Goal: Task Accomplishment & Management: Use online tool/utility

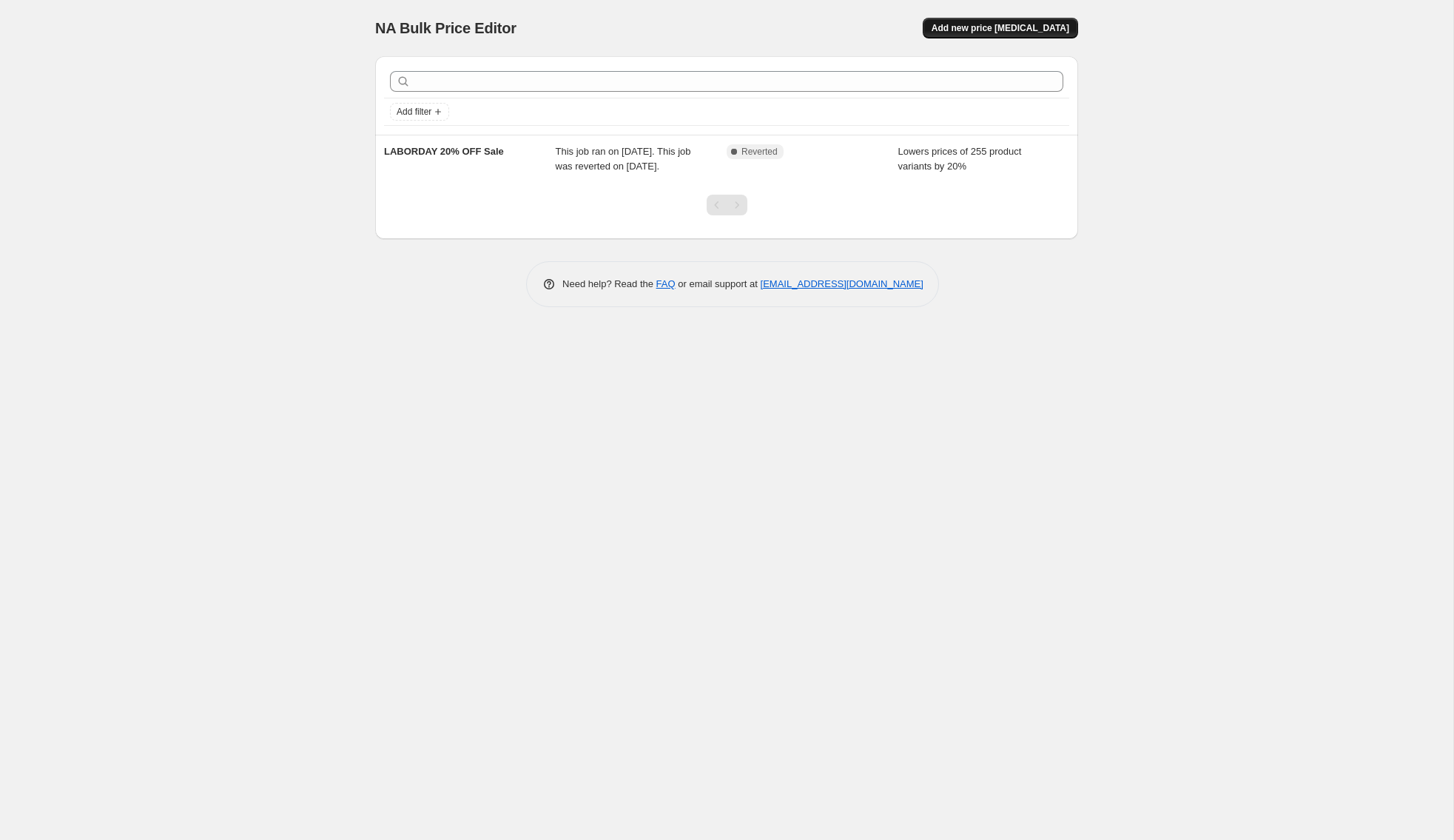
click at [1005, 25] on span "Add new price [MEDICAL_DATA]" at bounding box center [999, 27] width 137 height 12
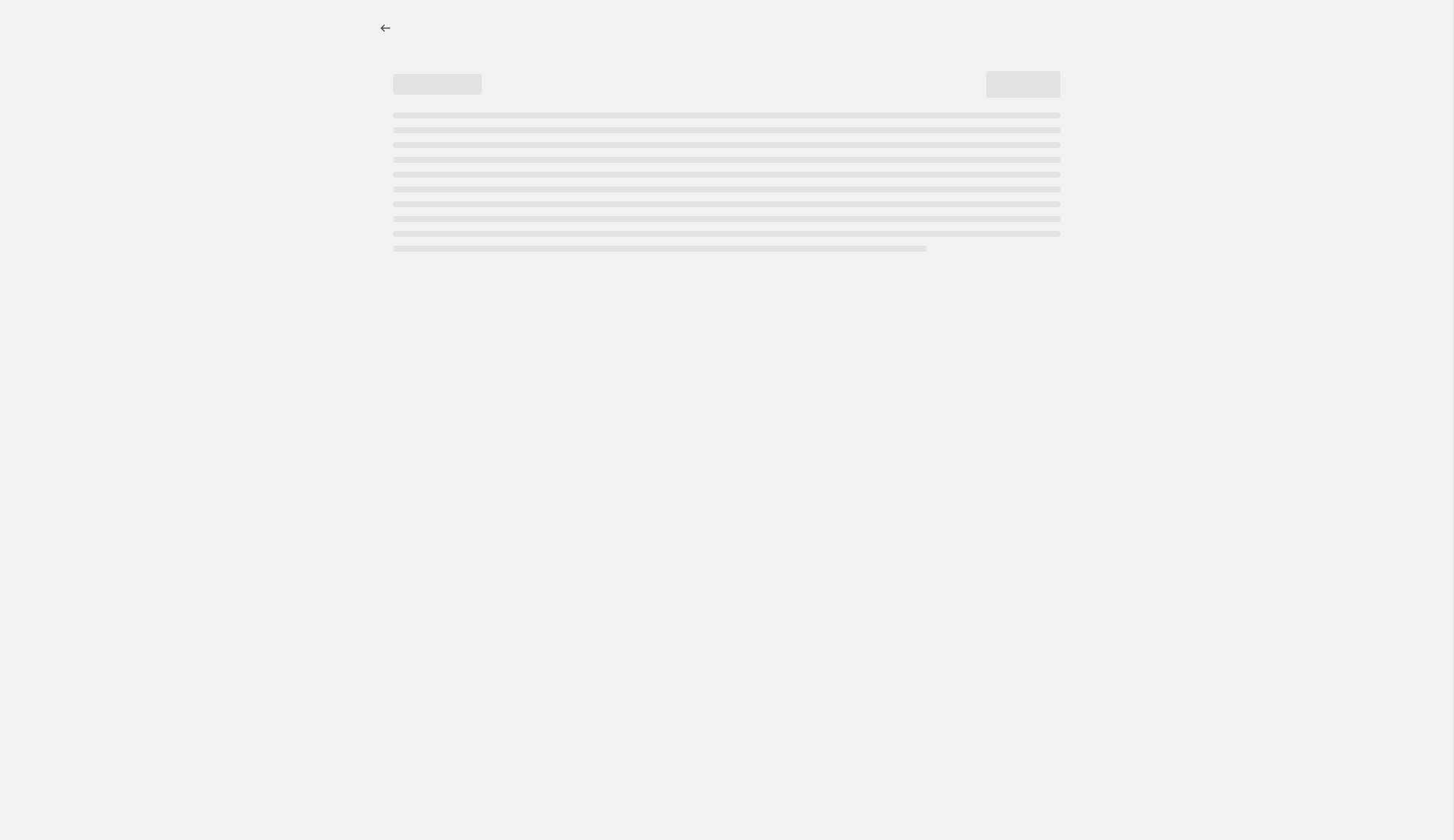
select select "percentage"
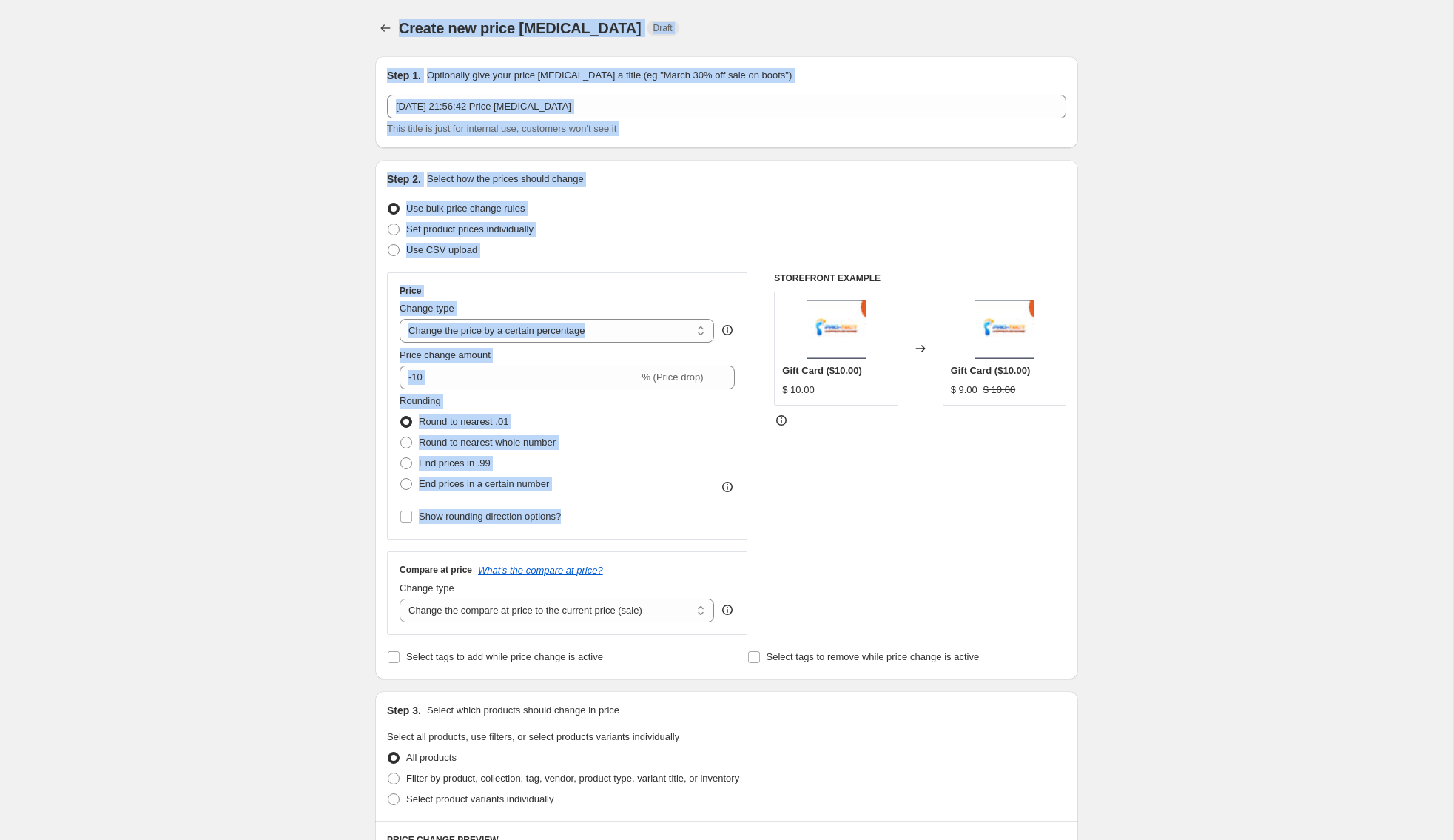
drag, startPoint x: 339, startPoint y: 13, endPoint x: 646, endPoint y: 511, distance: 585.0
click at [646, 511] on div "Create new price [MEDICAL_DATA]. This page is ready Create new price [MEDICAL_D…" at bounding box center [726, 741] width 1453 height 1483
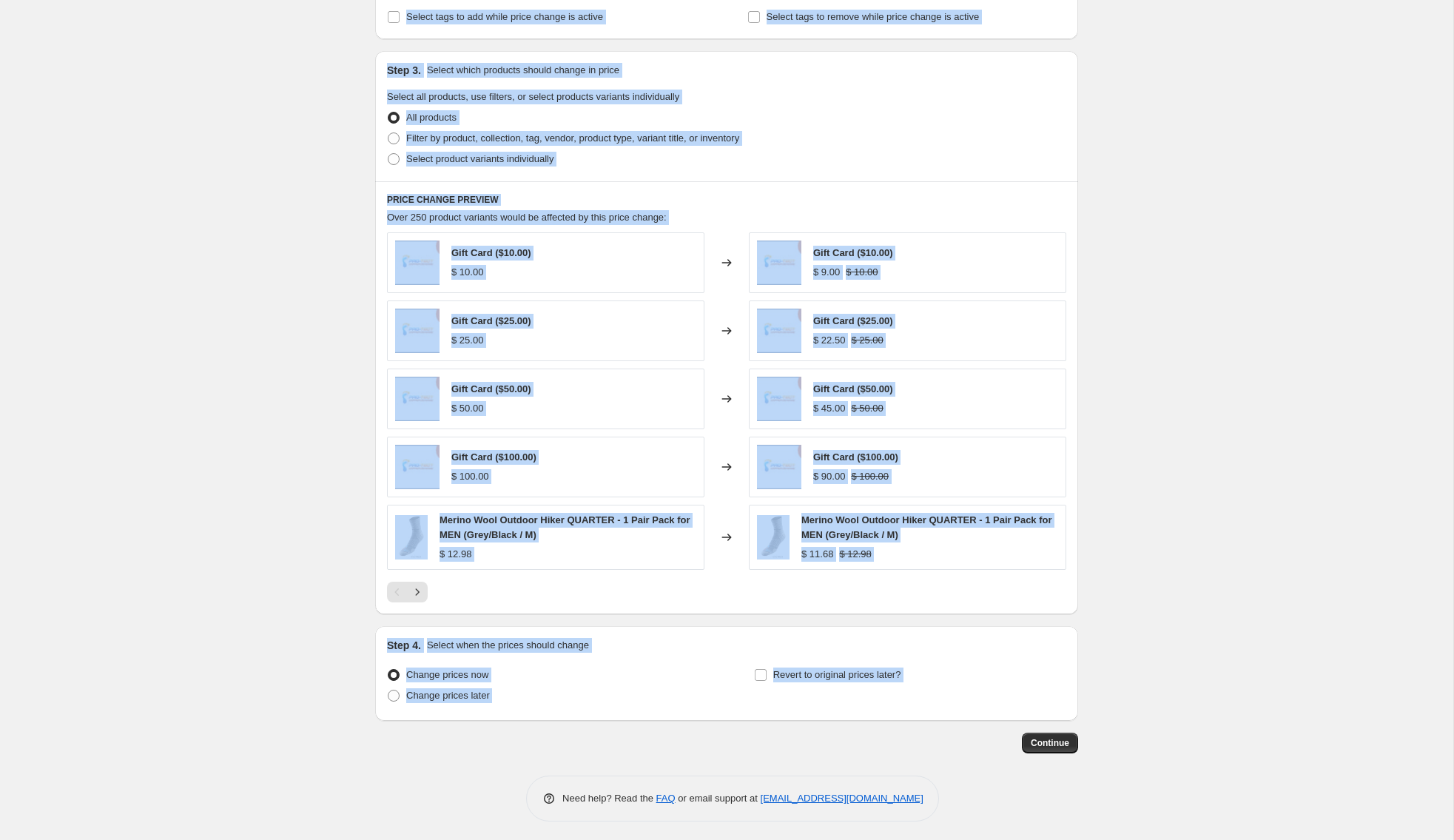
click at [821, 725] on div "Step 1. Optionally give your price [MEDICAL_DATA] a title (eg "March 30% off sa…" at bounding box center [721, 79] width 714 height 1349
copy div "Create new price [MEDICAL_DATA] Draft Step 1. Optionally give your price [MEDIC…"
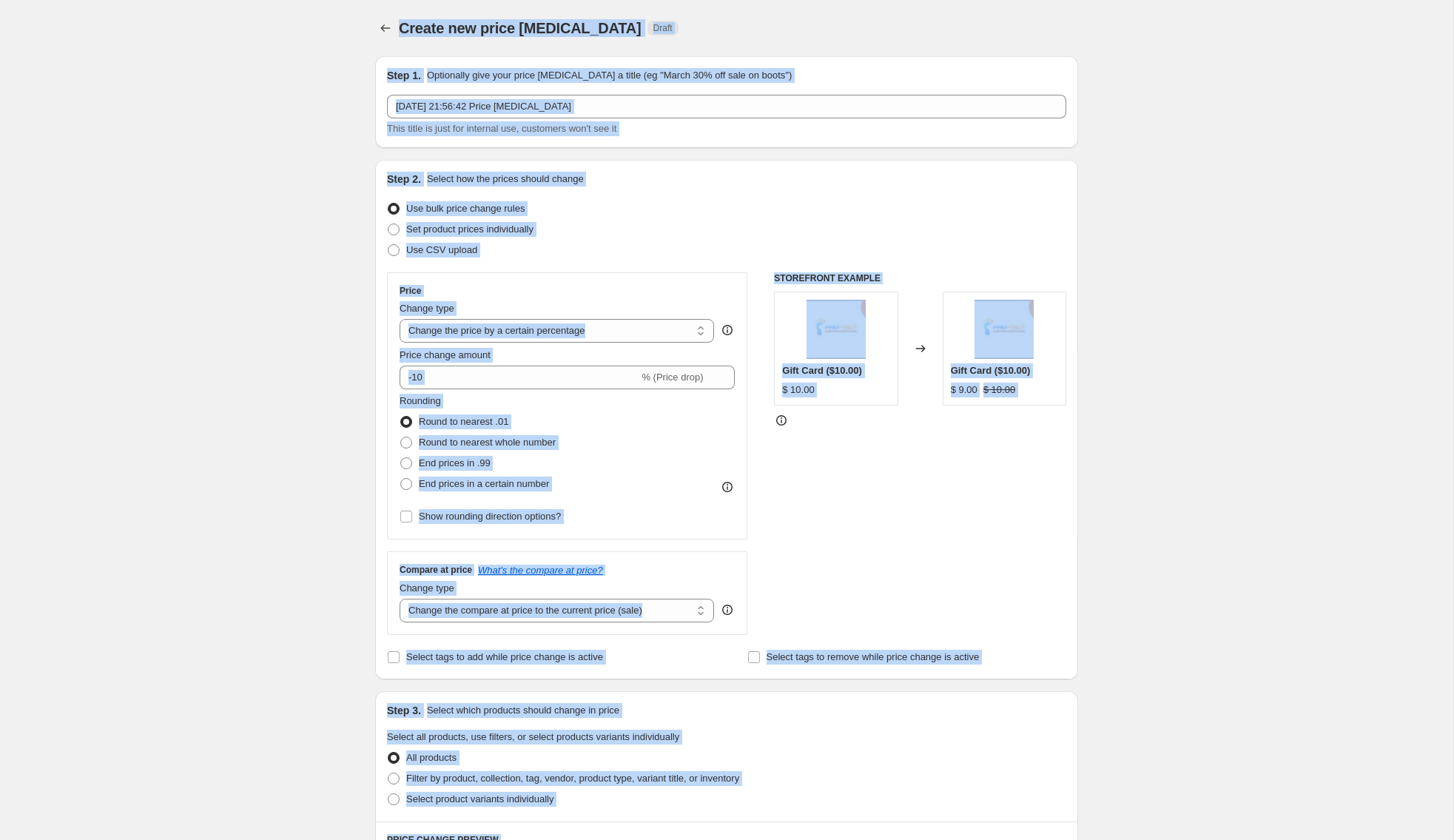
click at [571, 134] on span "This title is just for internal use, customers won't see it" at bounding box center [502, 128] width 229 height 11
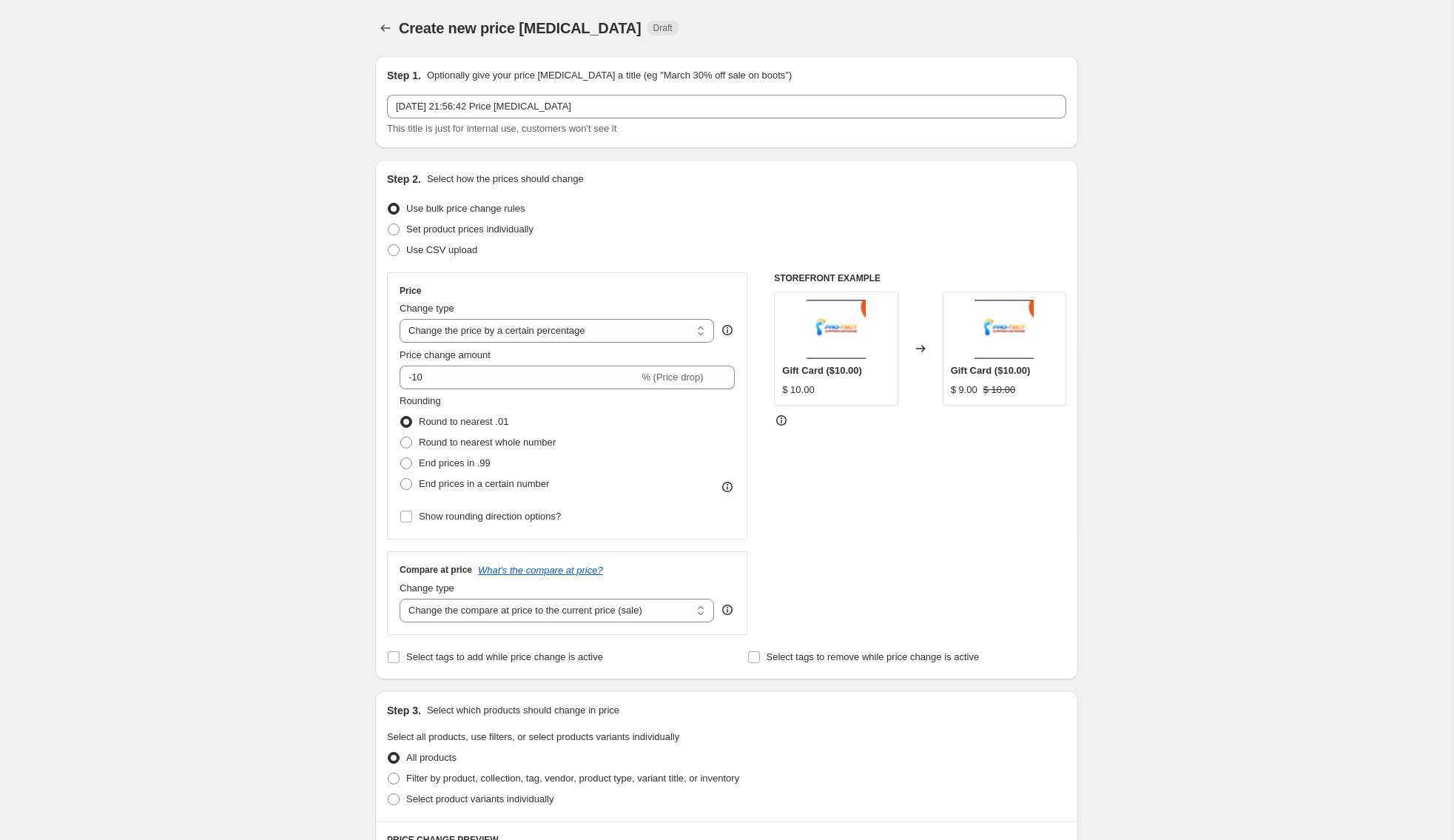
click at [571, 88] on div "Step 1. Optionally give your price [MEDICAL_DATA] a title (eg "March 30% off sa…" at bounding box center [726, 102] width 679 height 68
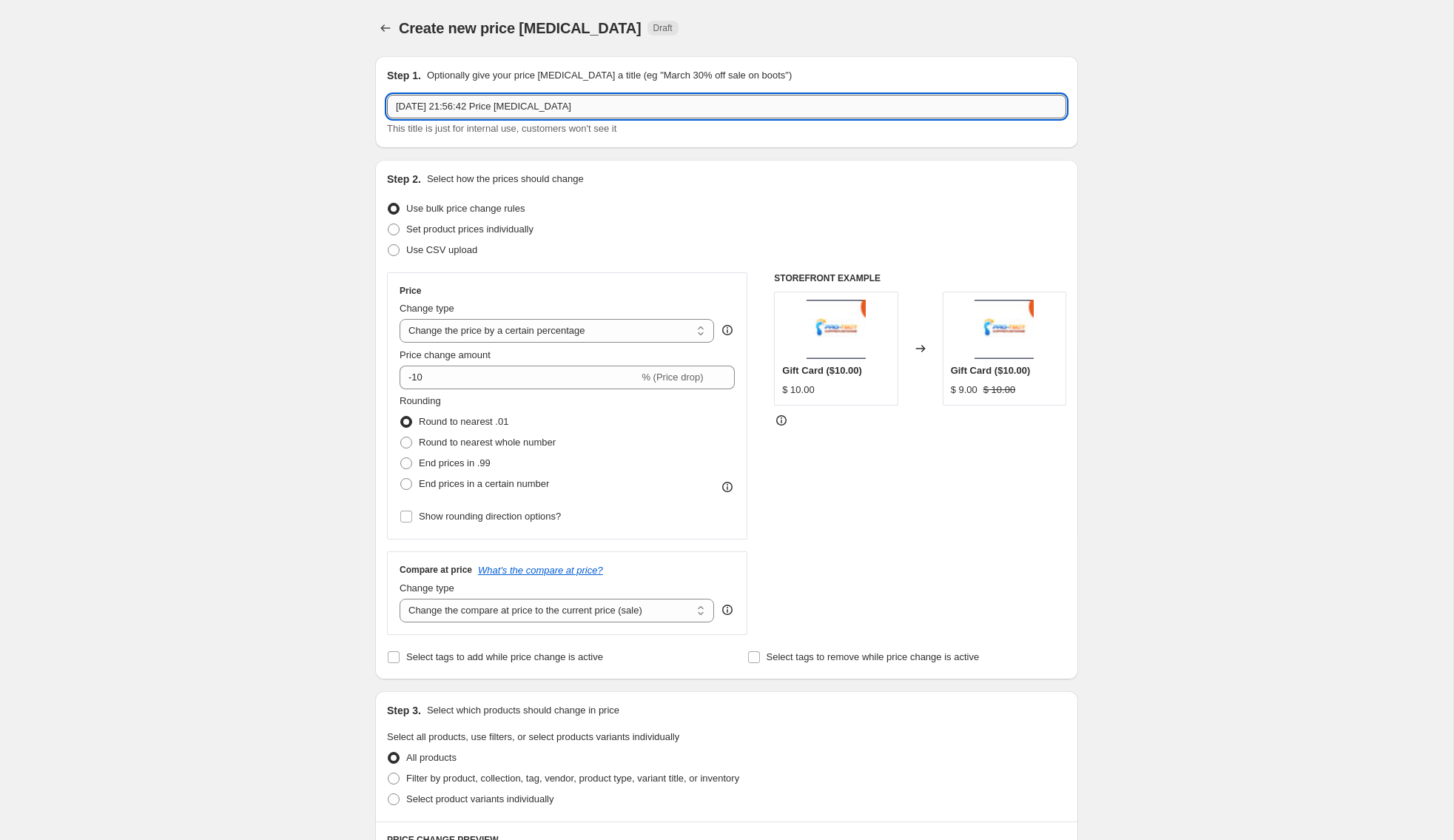
click at [572, 96] on input "[DATE] 21:56:42 Price [MEDICAL_DATA]" at bounding box center [726, 107] width 679 height 24
paste input "20% Off Bundles - [DATE] to [DATE]"
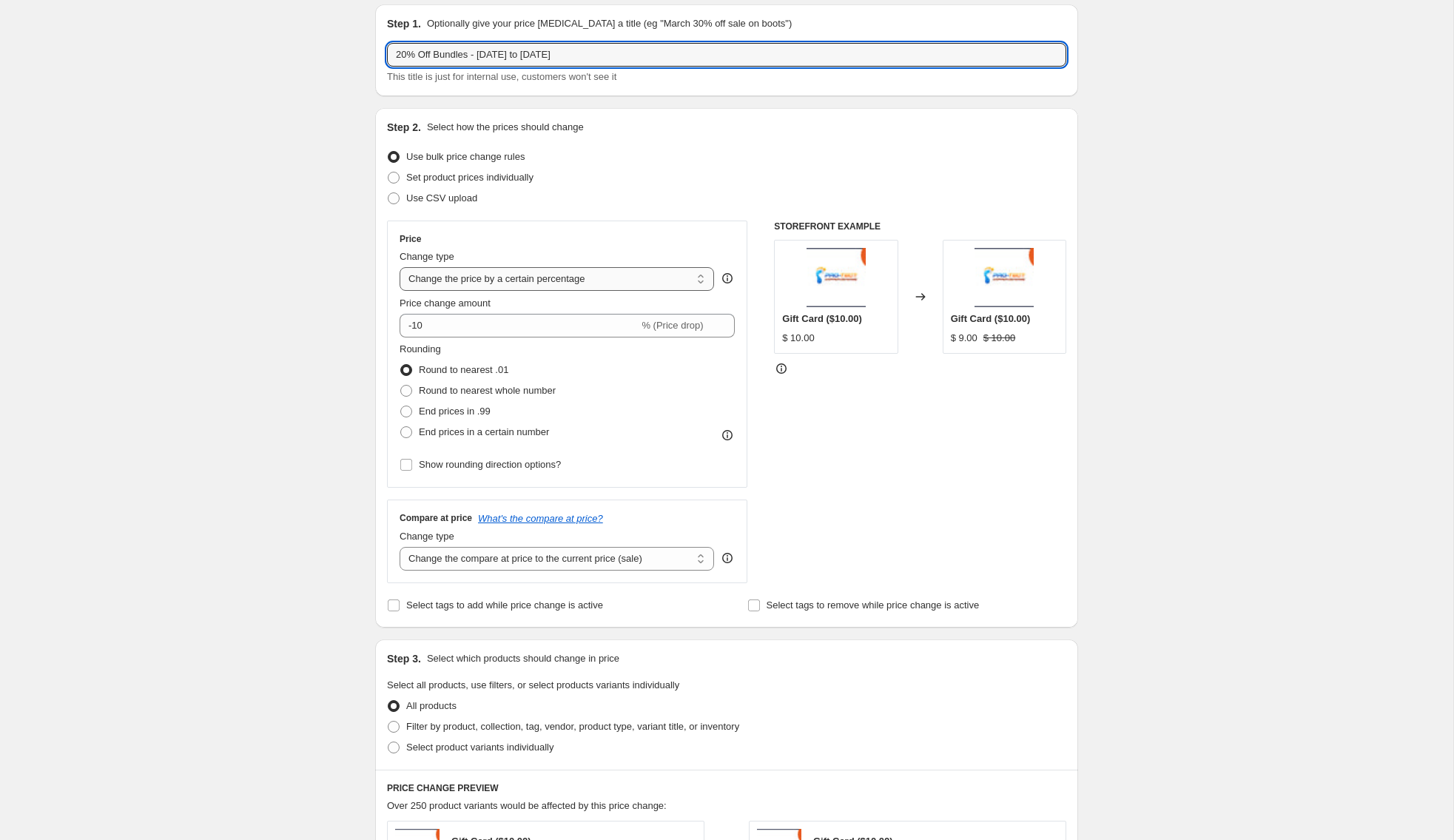
type input "20% Off Bundles - [DATE] to [DATE]"
click at [568, 281] on select "Change the price to a certain amount Change the price by a certain amount Chang…" at bounding box center [557, 279] width 314 height 24
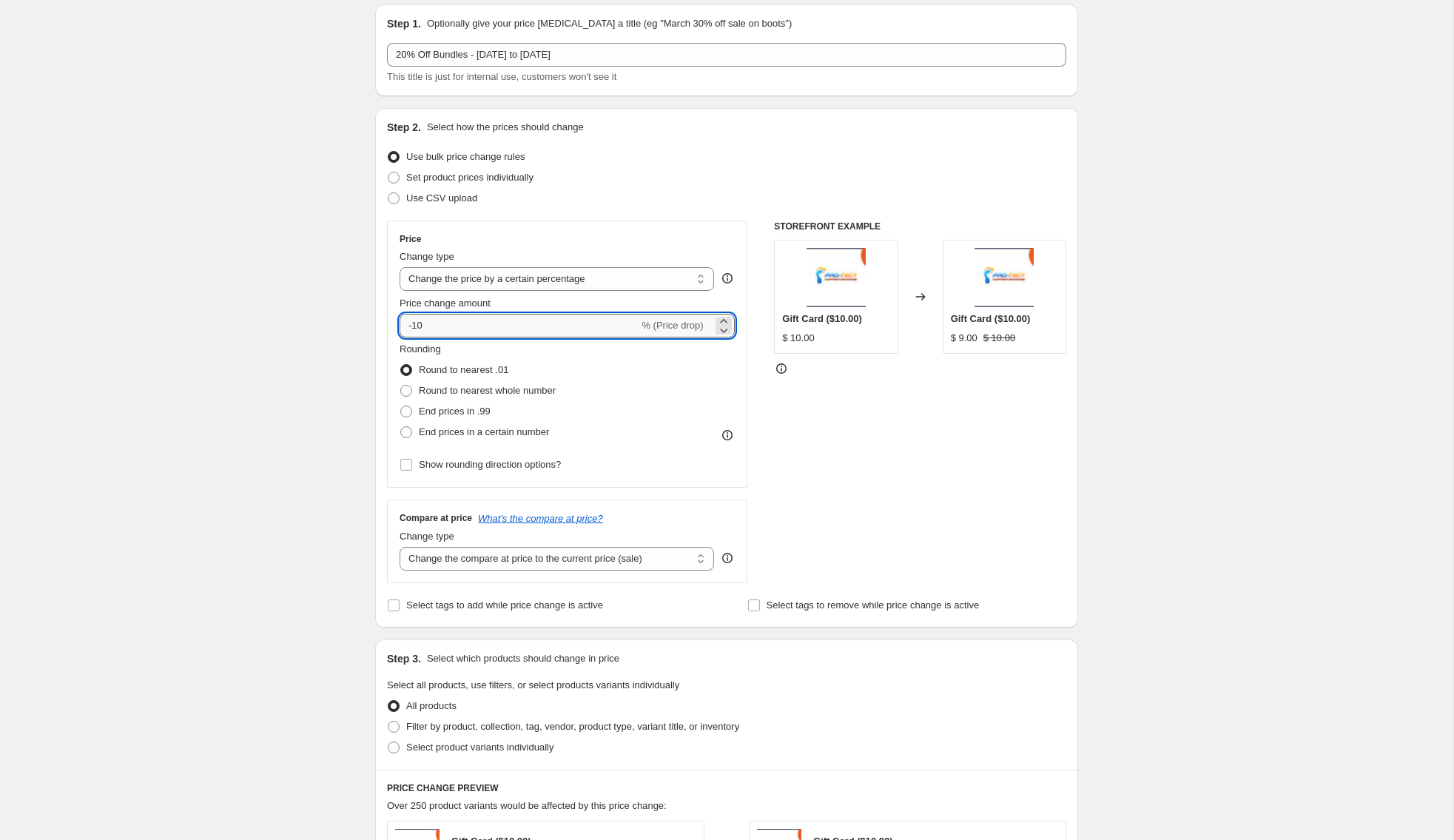
click at [462, 316] on input "-10" at bounding box center [519, 326] width 239 height 24
type input "-1"
type input "-20"
click at [406, 411] on span at bounding box center [406, 411] width 12 height 12
click at [401, 406] on input "End prices in .99" at bounding box center [400, 405] width 1 height 1
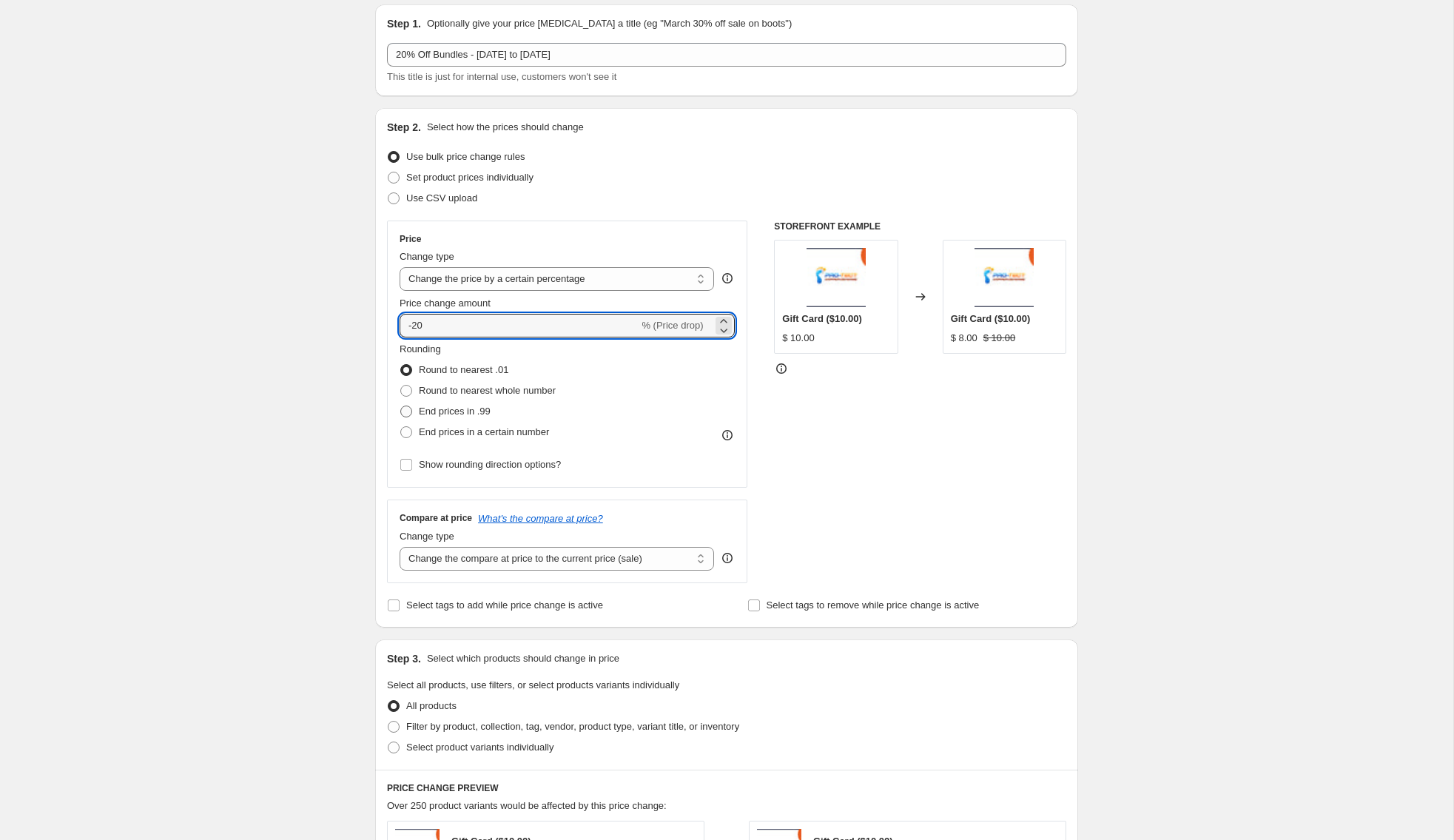
radio input "true"
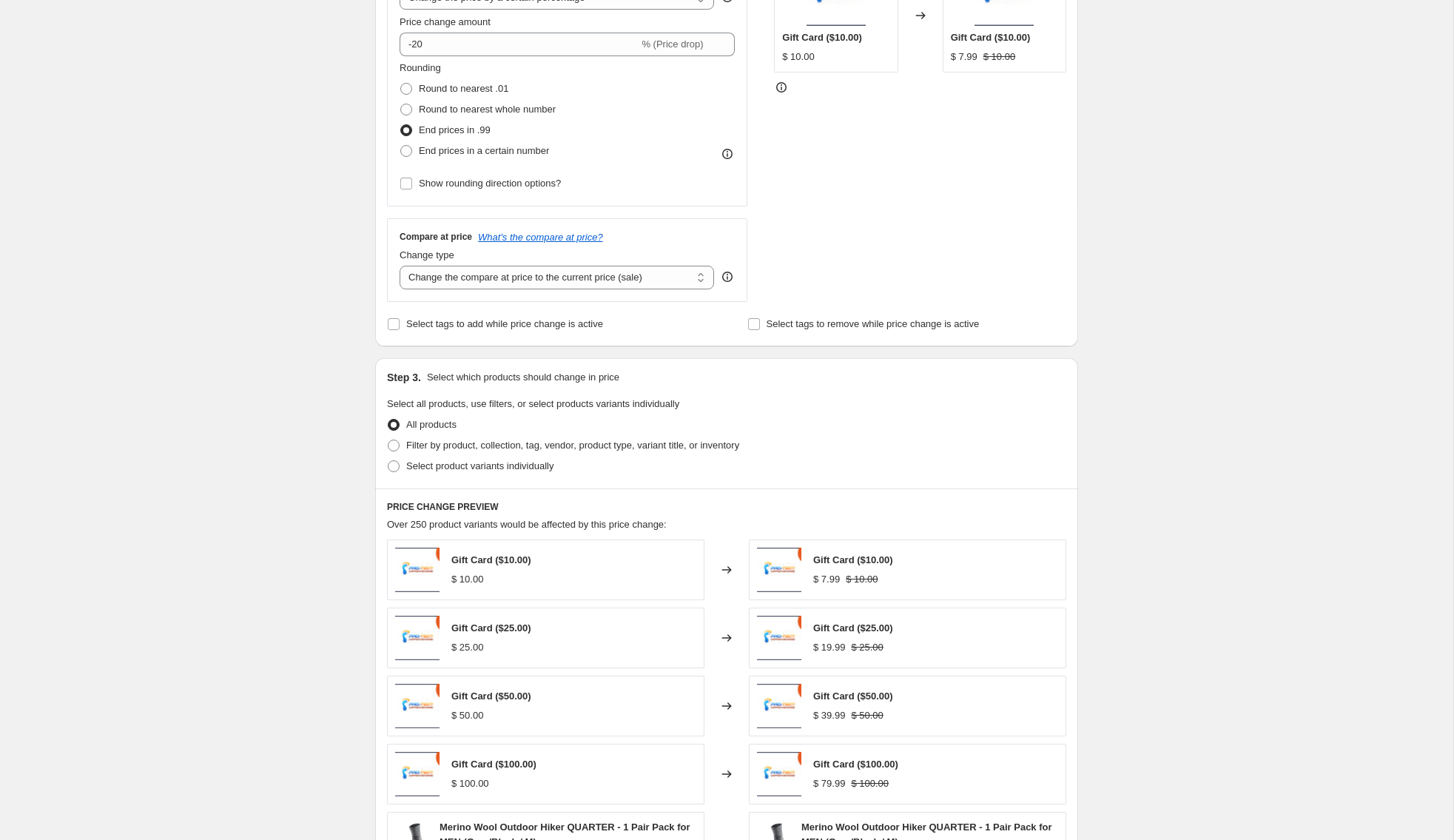
scroll to position [336, 0]
click at [470, 462] on span "Select product variants individually" at bounding box center [480, 462] width 148 height 11
click at [389, 458] on input "Select product variants individually" at bounding box center [388, 457] width 1 height 1
radio input "true"
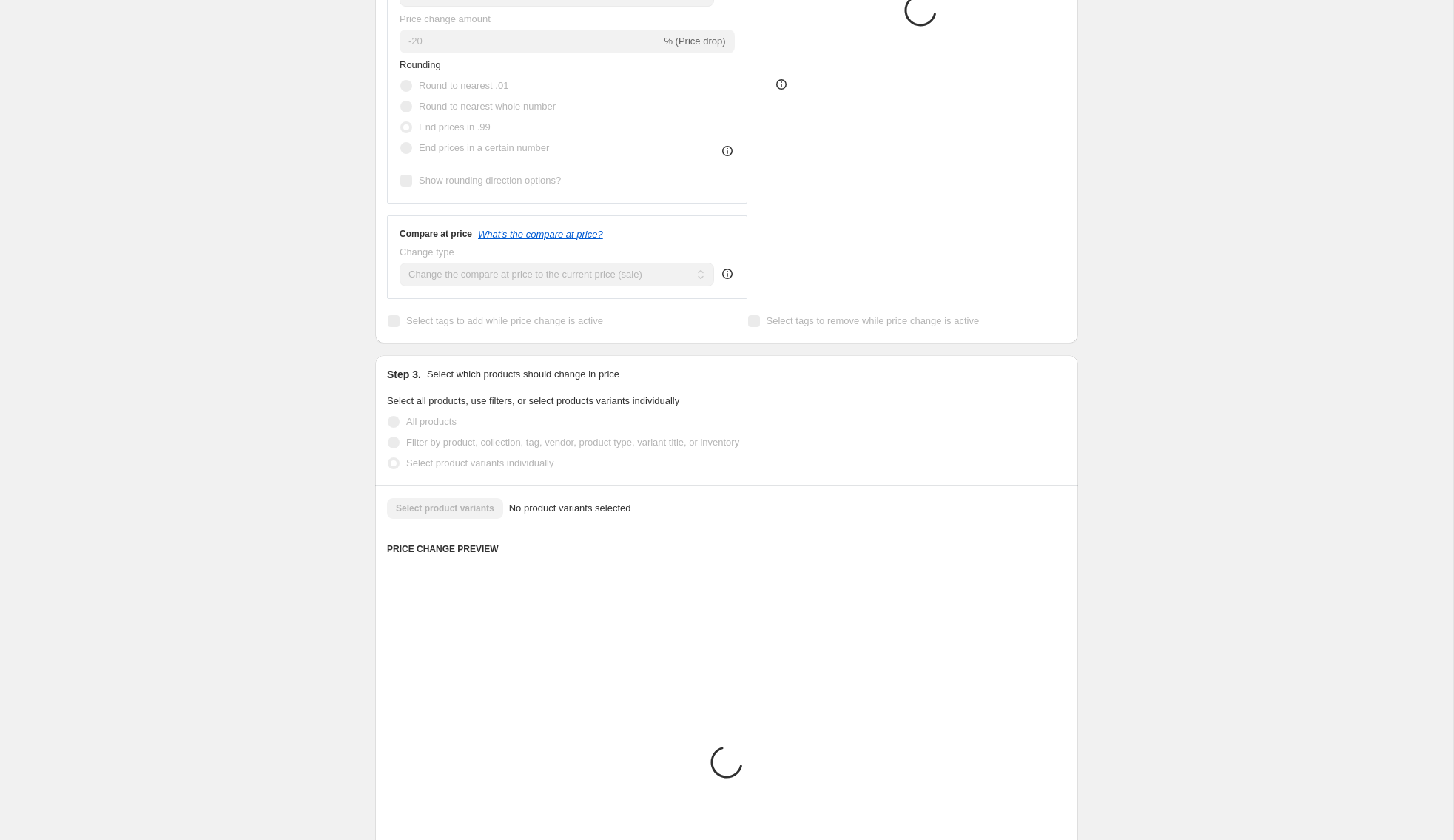
scroll to position [309, 0]
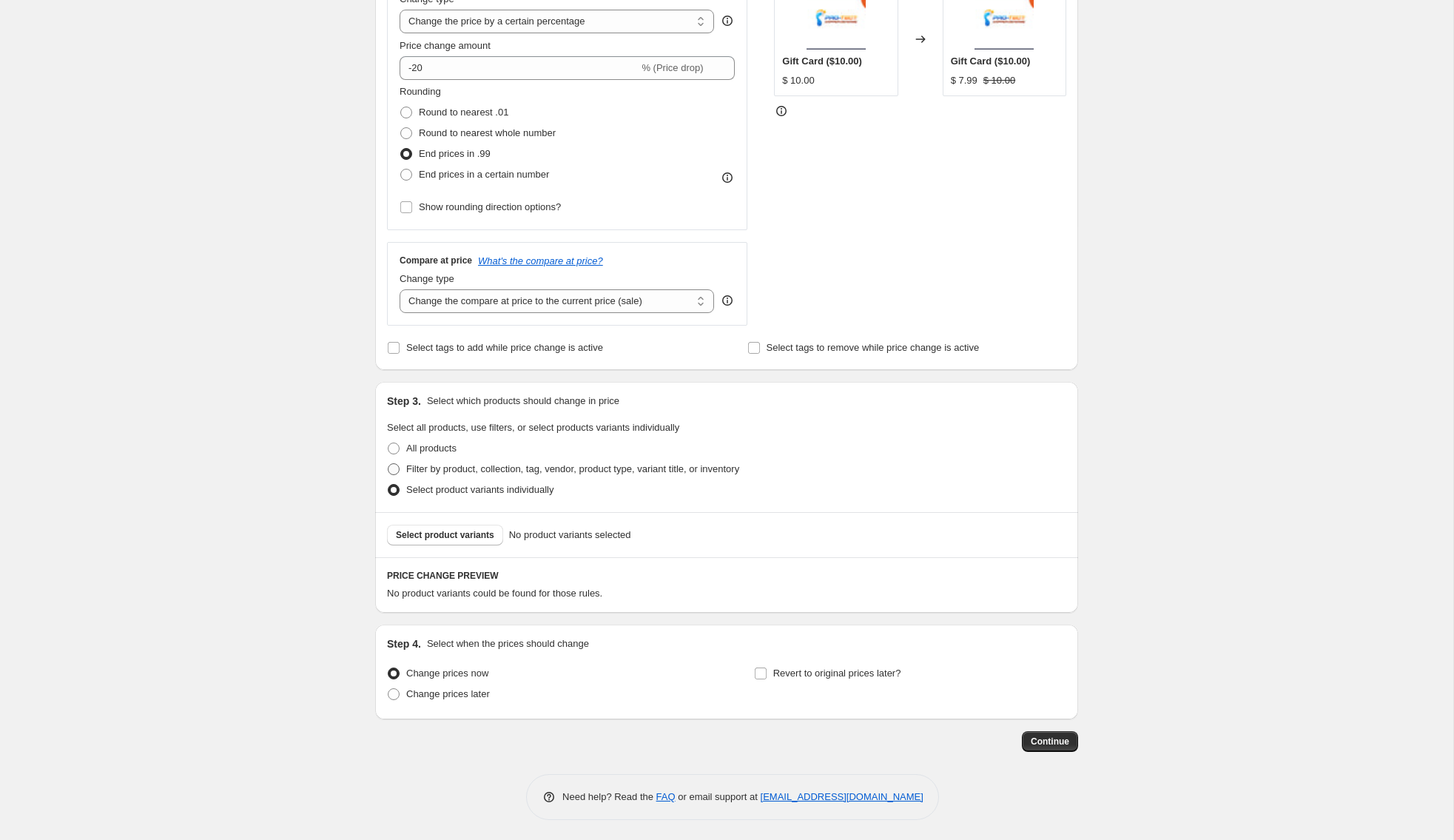
click at [482, 468] on span "Filter by product, collection, tag, vendor, product type, variant title, or inv…" at bounding box center [572, 469] width 333 height 11
click at [389, 464] on input "Filter by product, collection, tag, vendor, product type, variant title, or inv…" at bounding box center [388, 463] width 1 height 1
radio input "true"
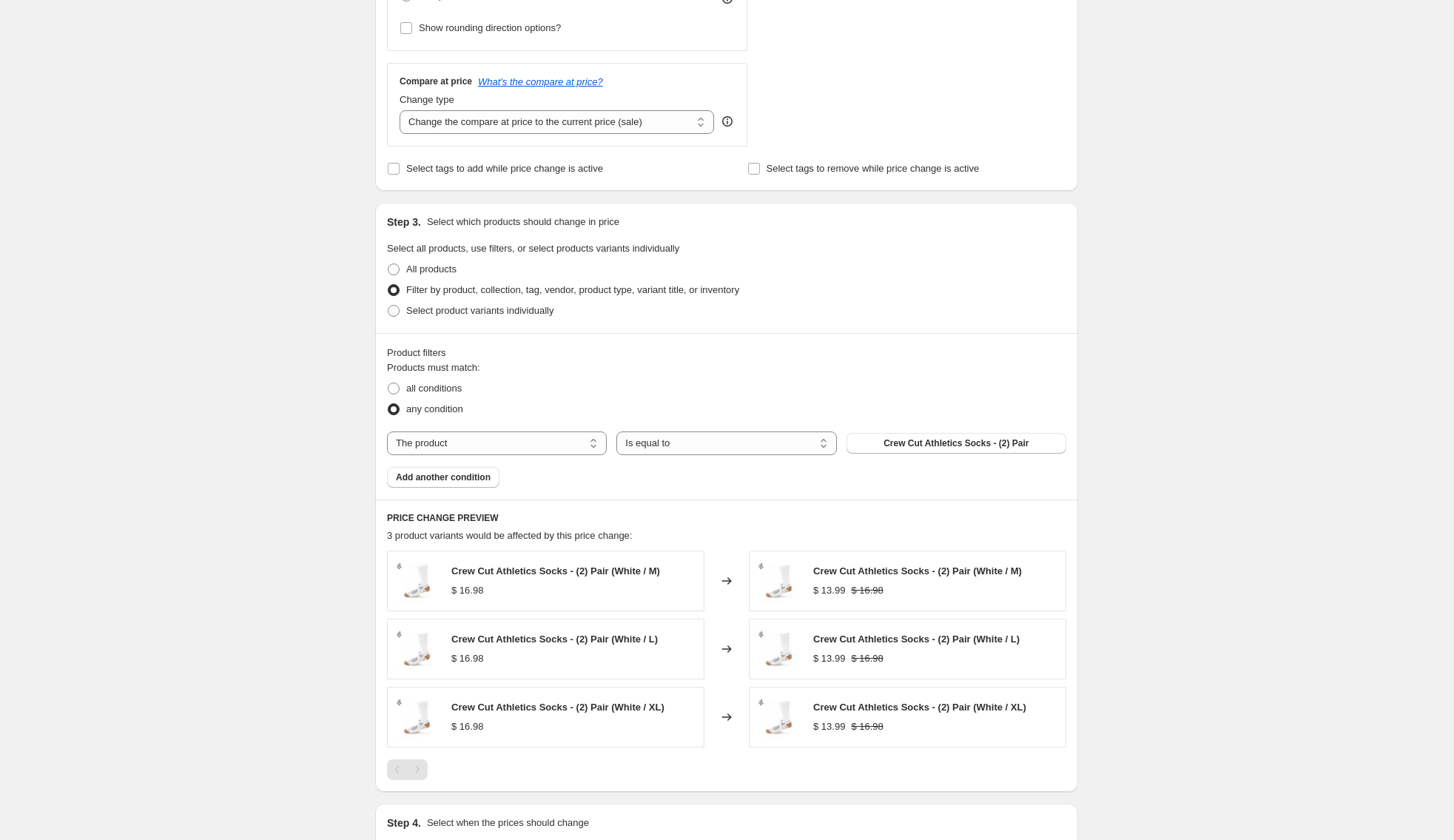
scroll to position [489, 0]
click at [438, 466] on button "Add another condition" at bounding box center [443, 477] width 112 height 20
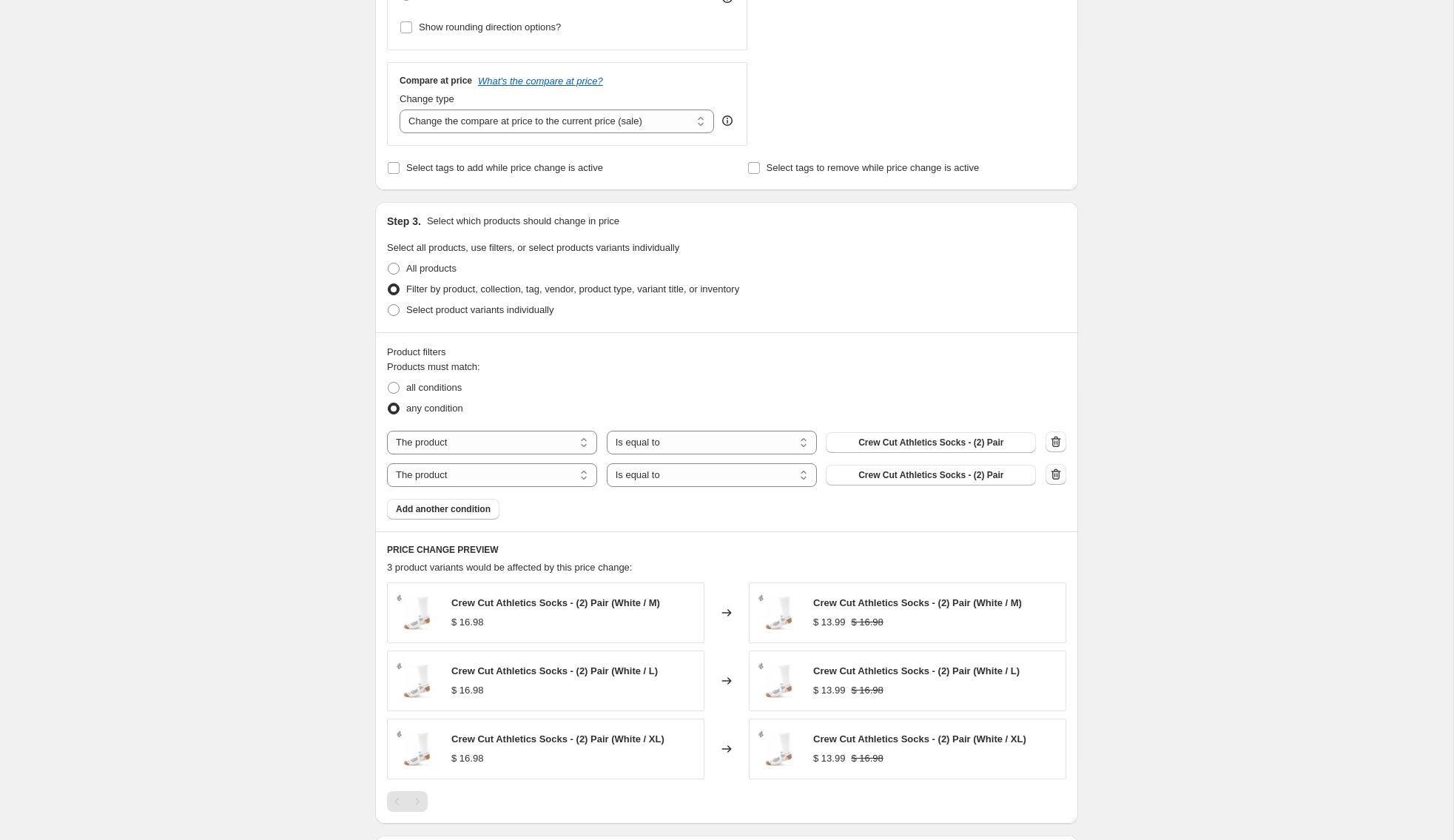
click at [1063, 473] on button "button" at bounding box center [1056, 474] width 20 height 20
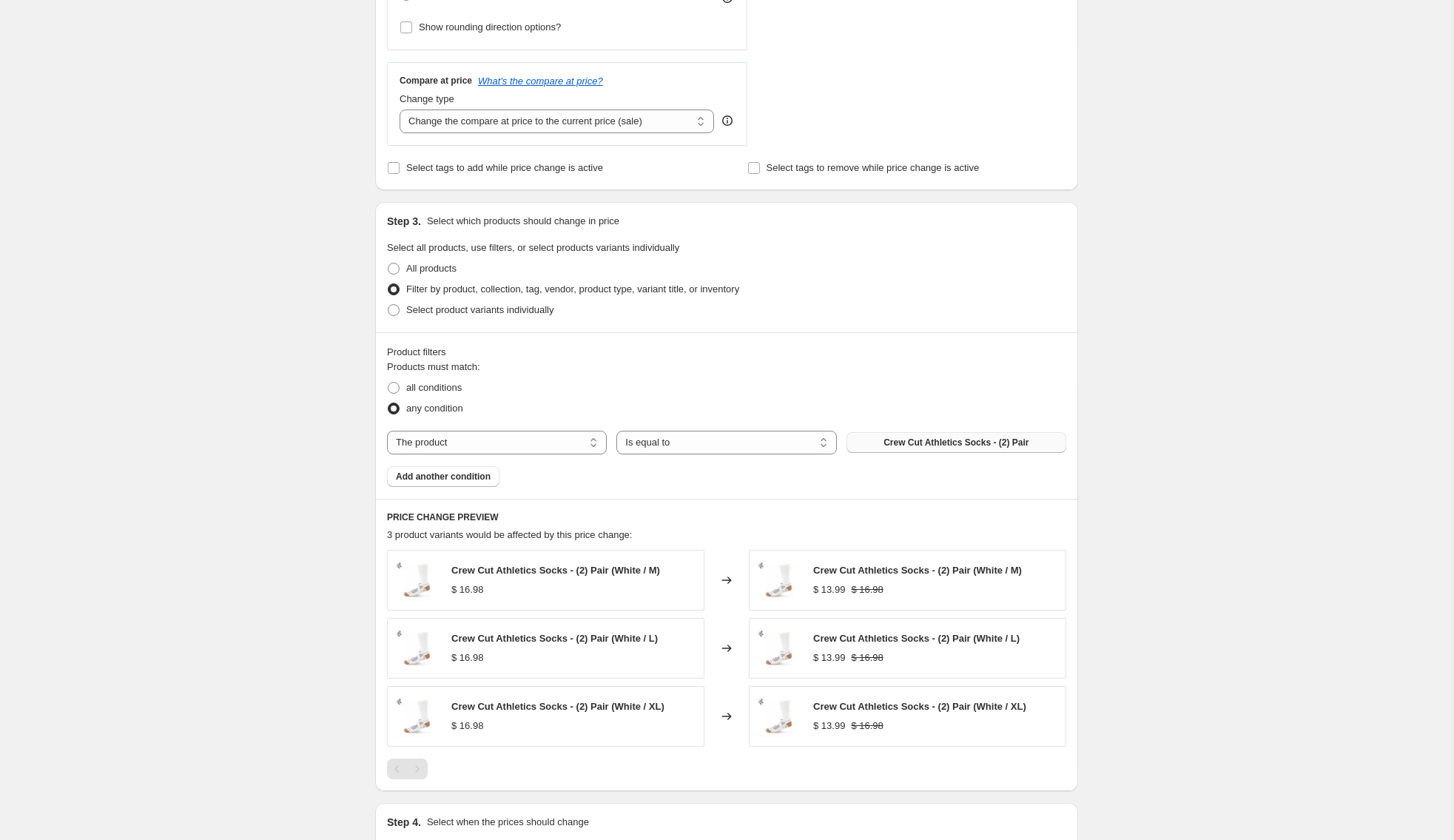
click at [990, 448] on button "Crew Cut Athletics Socks - (2) Pair" at bounding box center [956, 442] width 220 height 20
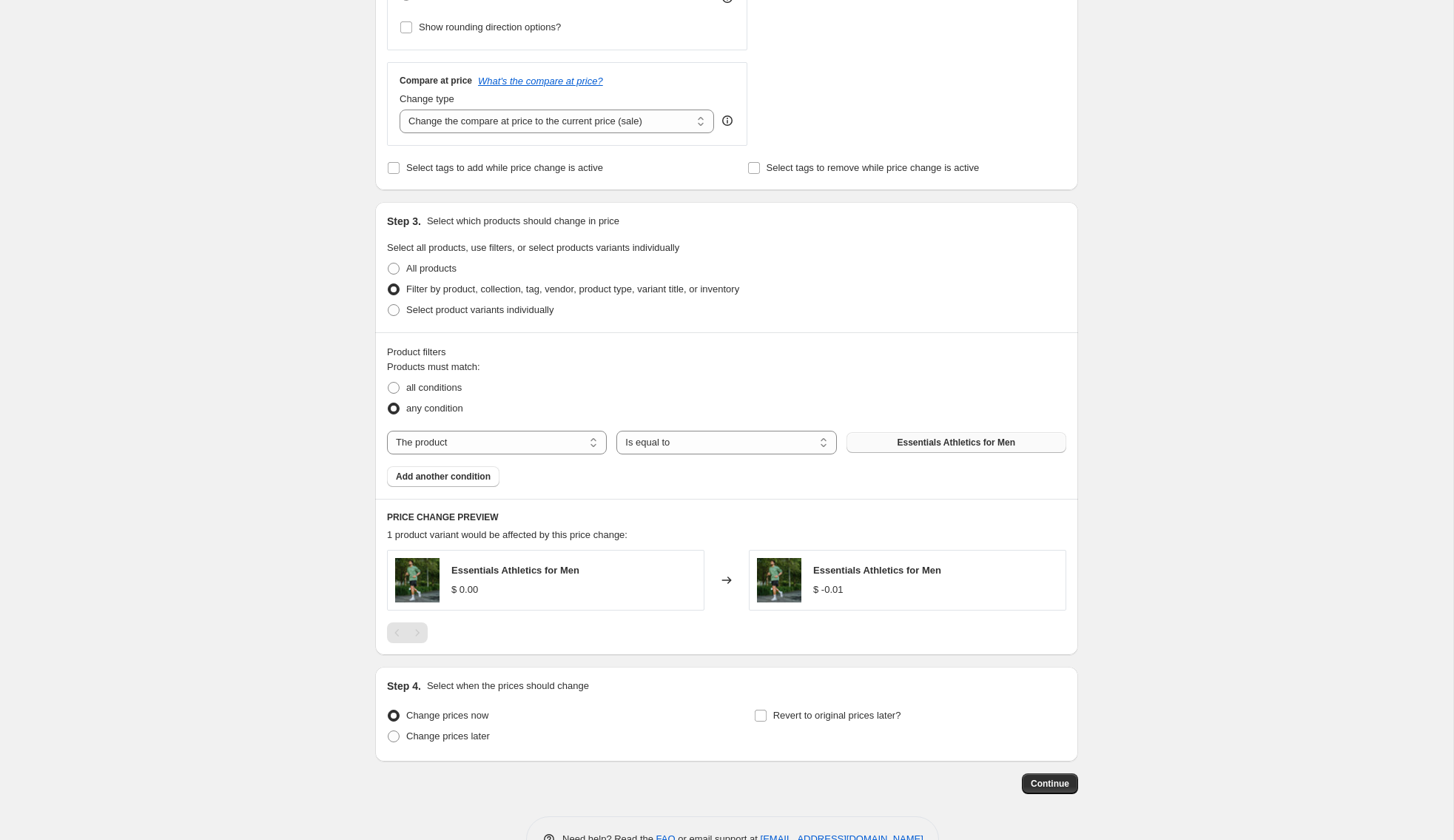
click at [905, 439] on span "Essentials Athletics for Men" at bounding box center [955, 442] width 119 height 12
click at [761, 700] on div "Step 4. Select when the prices should change Change prices now Change prices la…" at bounding box center [726, 714] width 679 height 71
click at [762, 712] on input "Revert to original prices later?" at bounding box center [760, 715] width 12 height 12
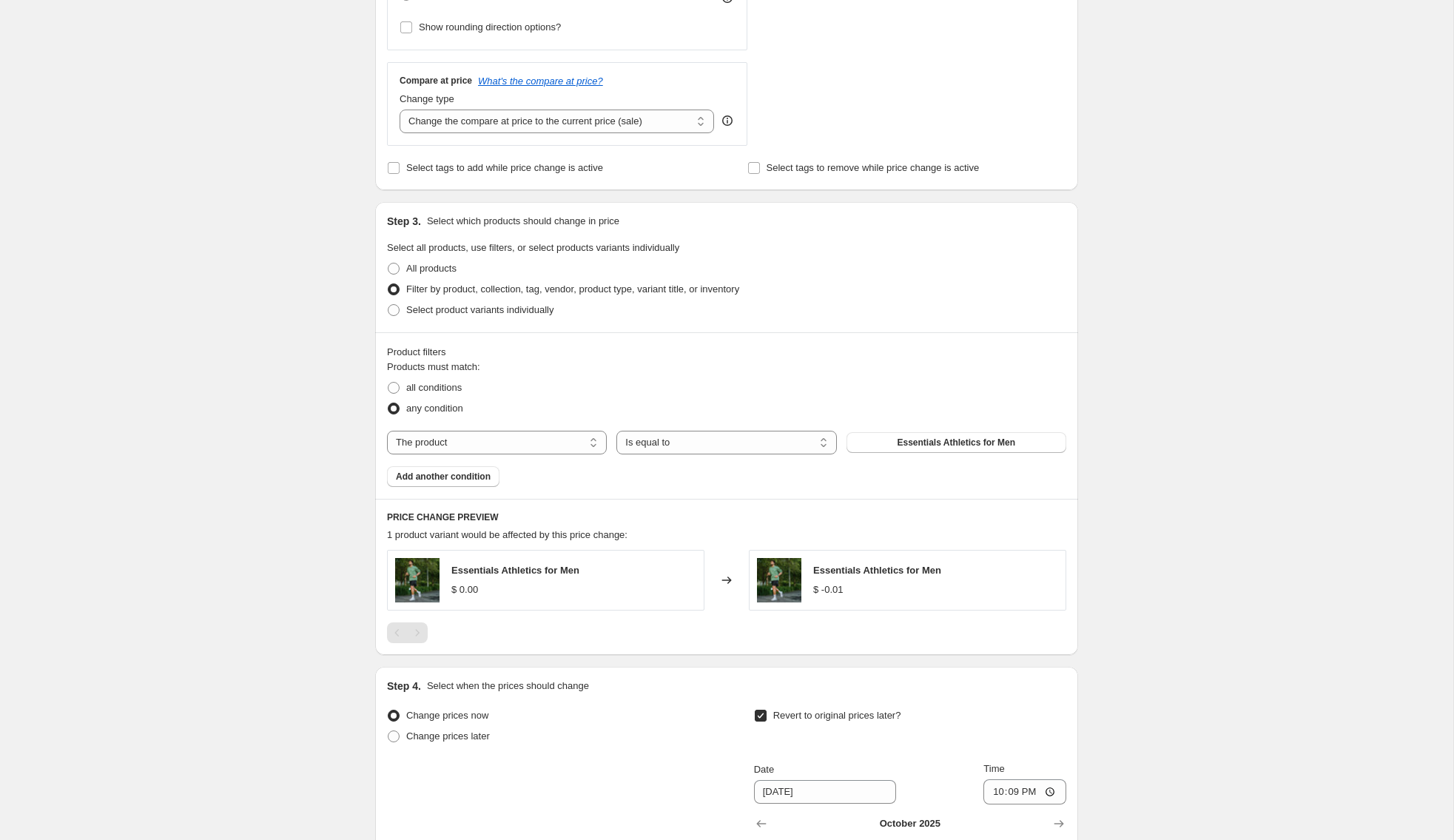
scroll to position [527, 0]
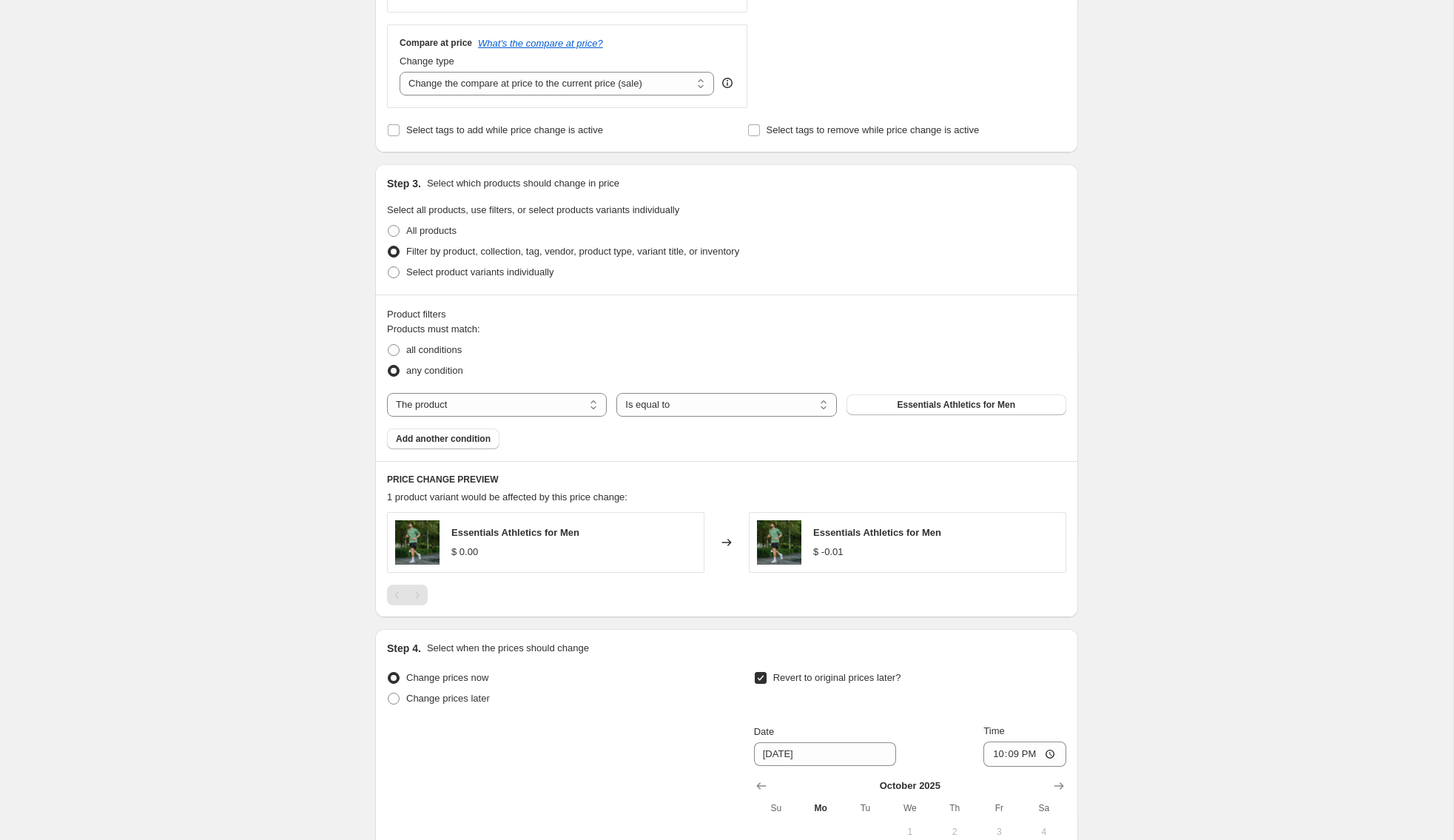
click at [777, 681] on span "Revert to original prices later?" at bounding box center [837, 677] width 128 height 15
click at [766, 681] on input "Revert to original prices later?" at bounding box center [760, 677] width 12 height 12
checkbox input "false"
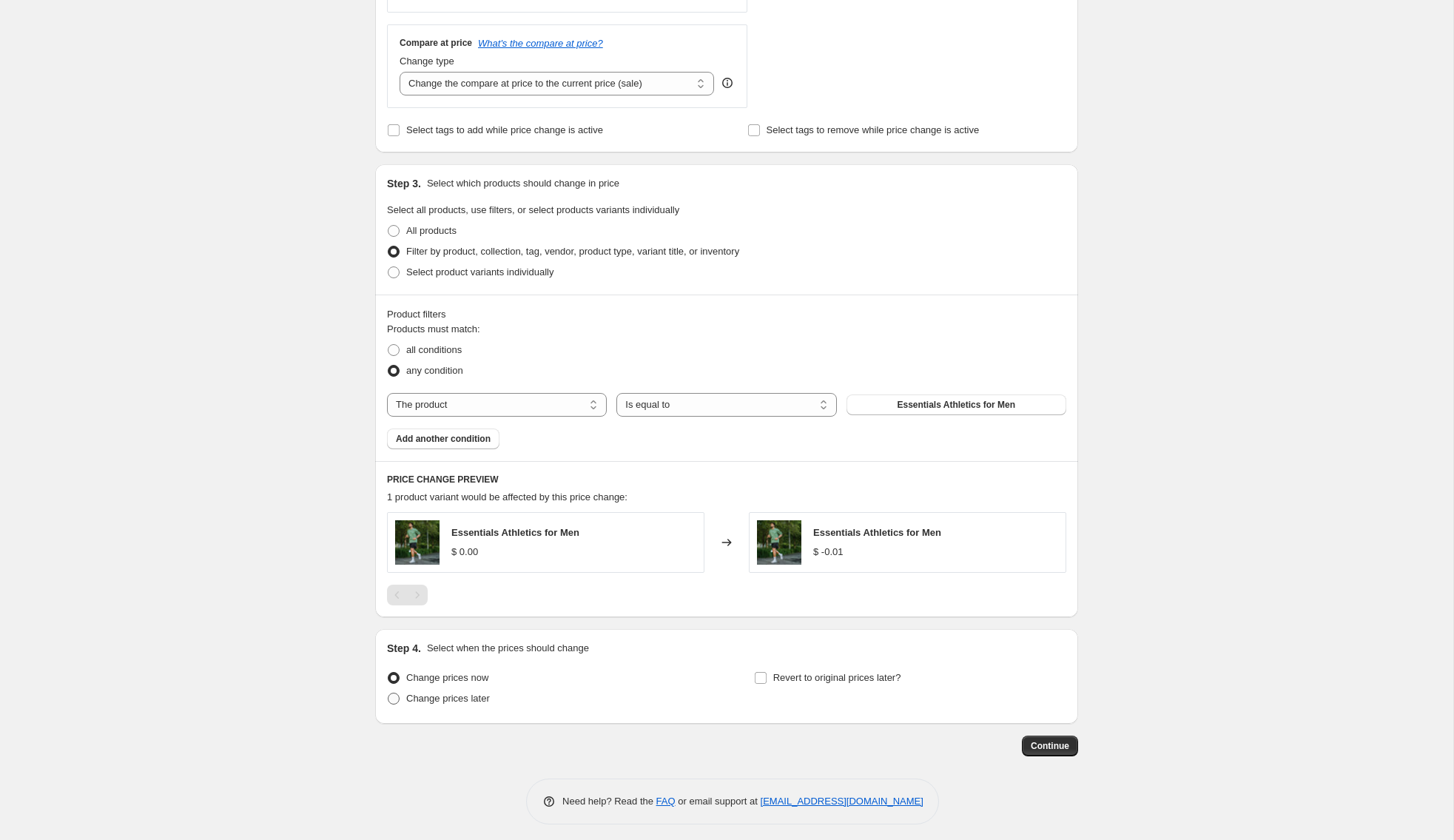
click at [453, 696] on span "Change prices later" at bounding box center [448, 698] width 83 height 11
click at [389, 693] on input "Change prices later" at bounding box center [388, 692] width 1 height 1
radio input "true"
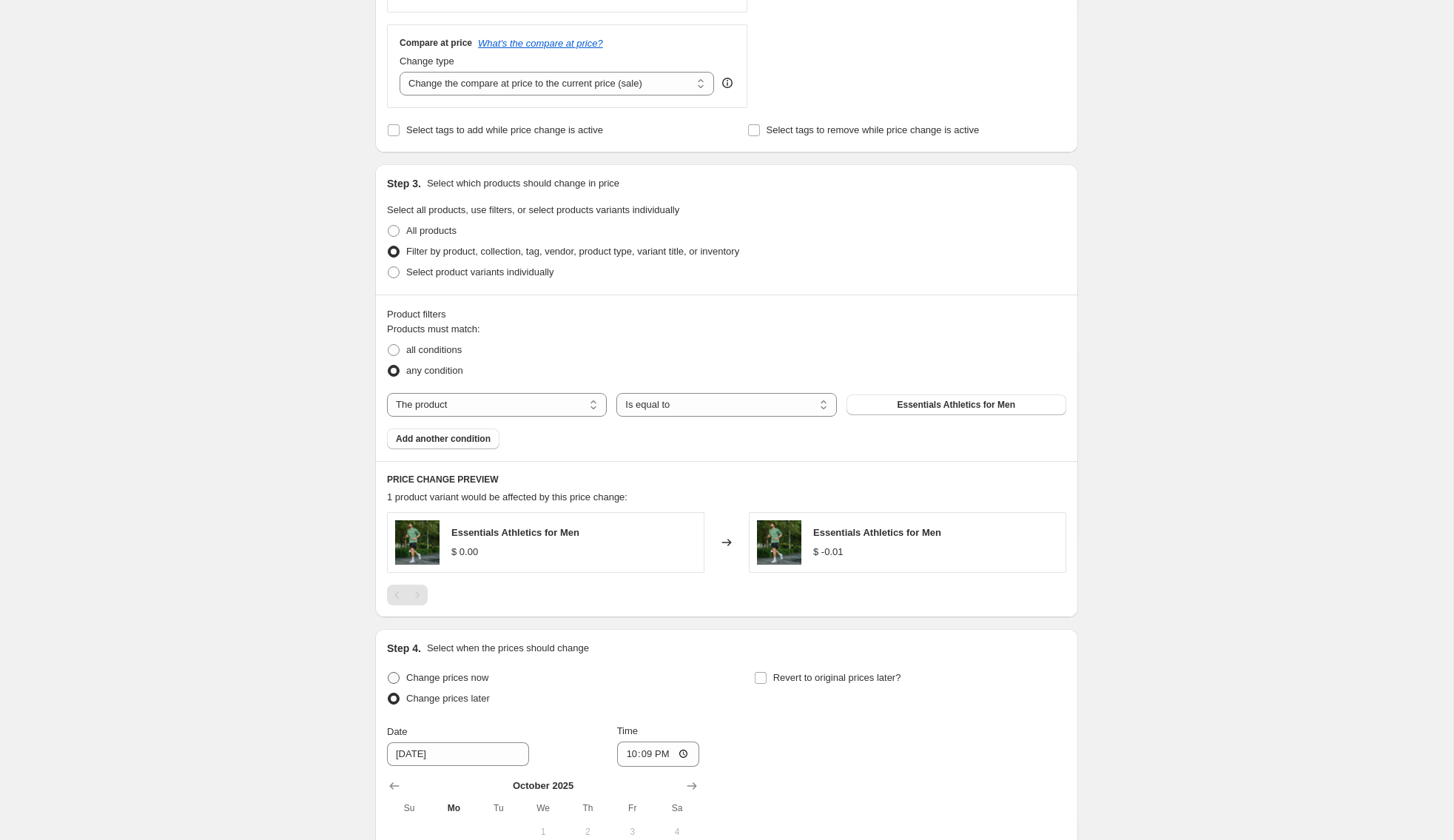
click at [469, 675] on span "Change prices now" at bounding box center [447, 677] width 82 height 11
click at [389, 673] on input "Change prices now" at bounding box center [388, 672] width 1 height 1
radio input "true"
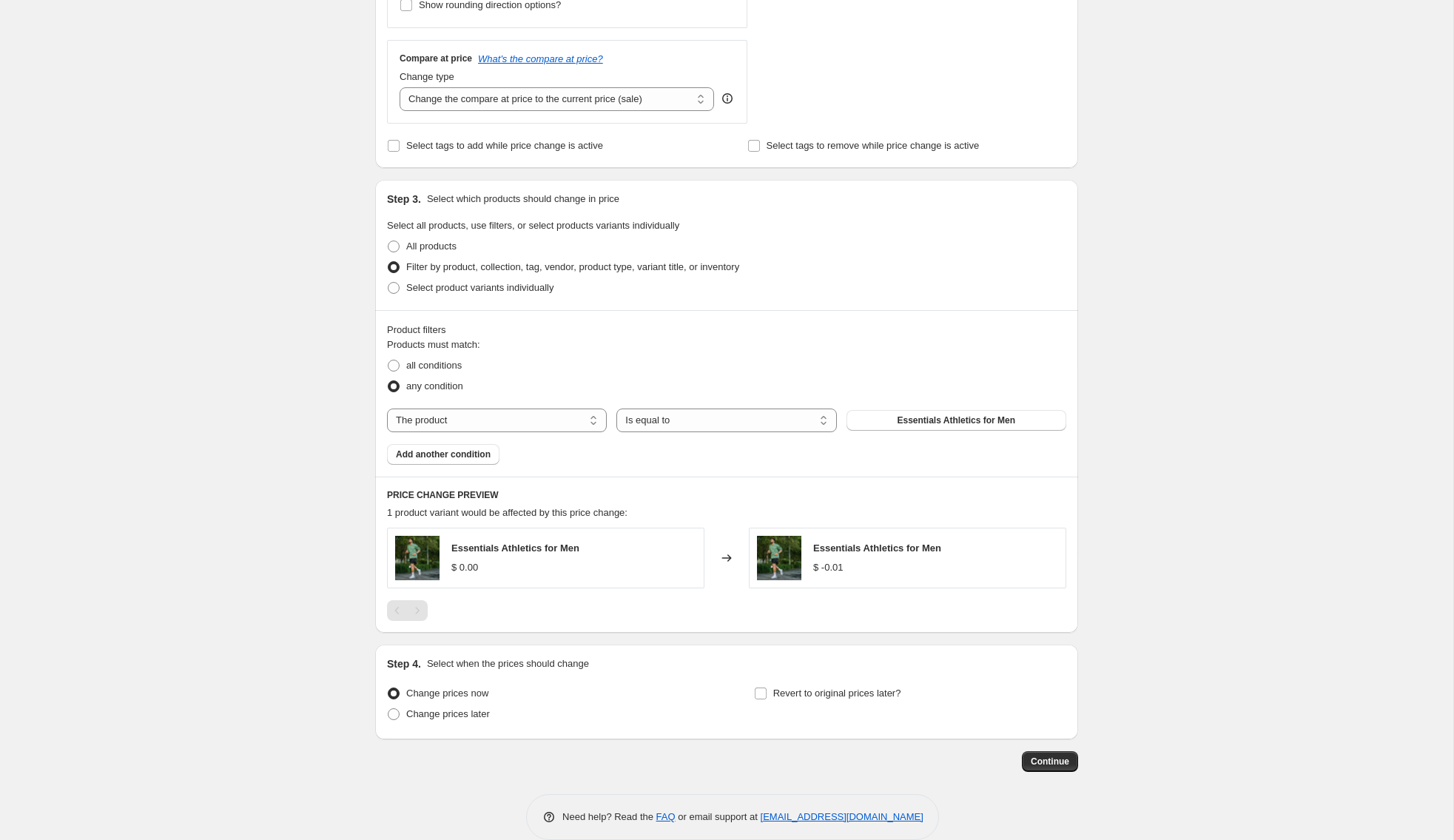
scroll to position [522, 0]
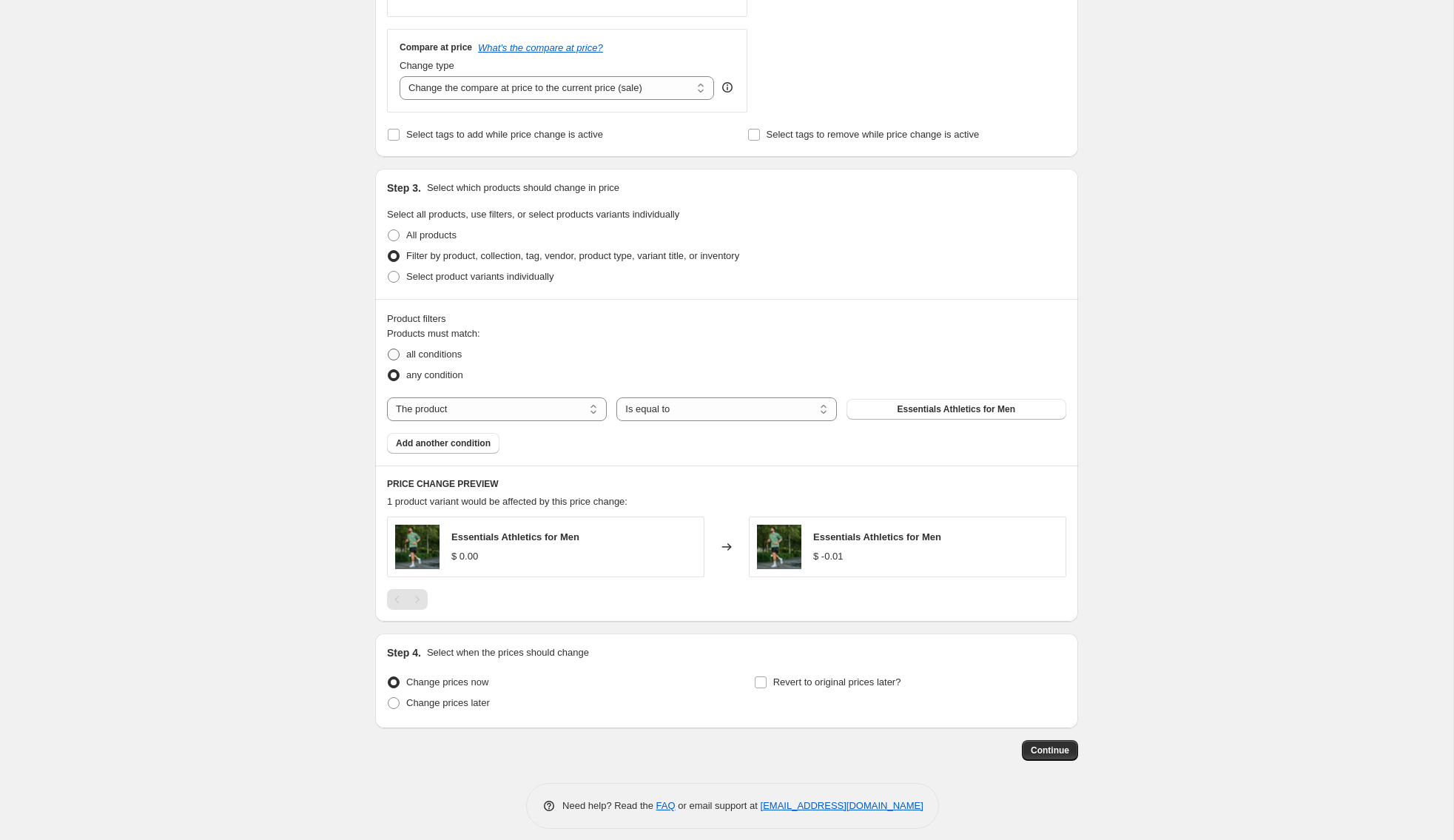
click at [400, 351] on label "all conditions" at bounding box center [424, 354] width 75 height 20
click at [389, 349] on input "all conditions" at bounding box center [388, 349] width 1 height 1
radio input "true"
click at [902, 410] on span "Essentials Athletics for Men" at bounding box center [955, 409] width 119 height 12
click at [571, 406] on select "The product The product's collection The product's tag The product's vendor The…" at bounding box center [497, 409] width 220 height 24
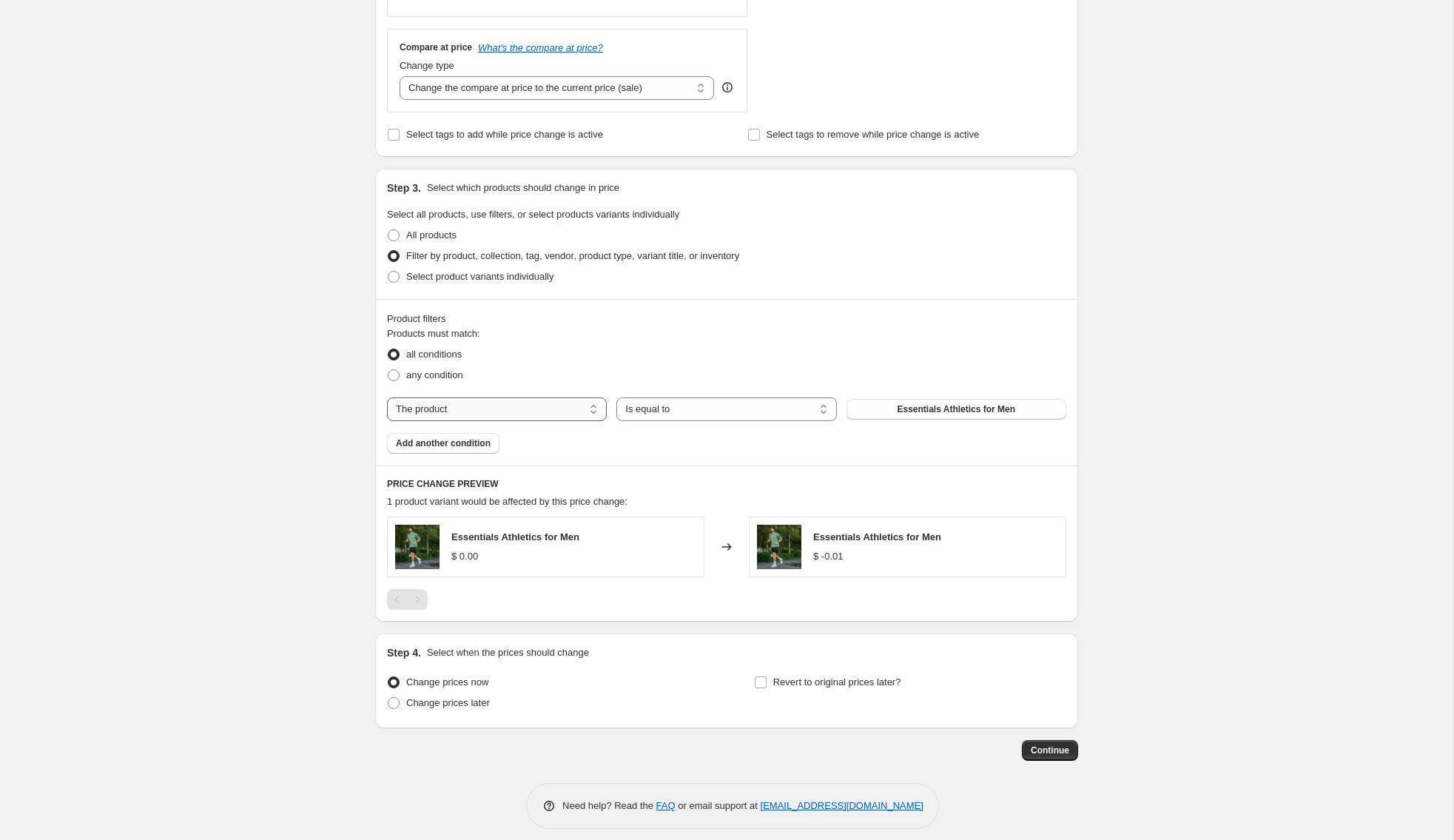
select select "collection"
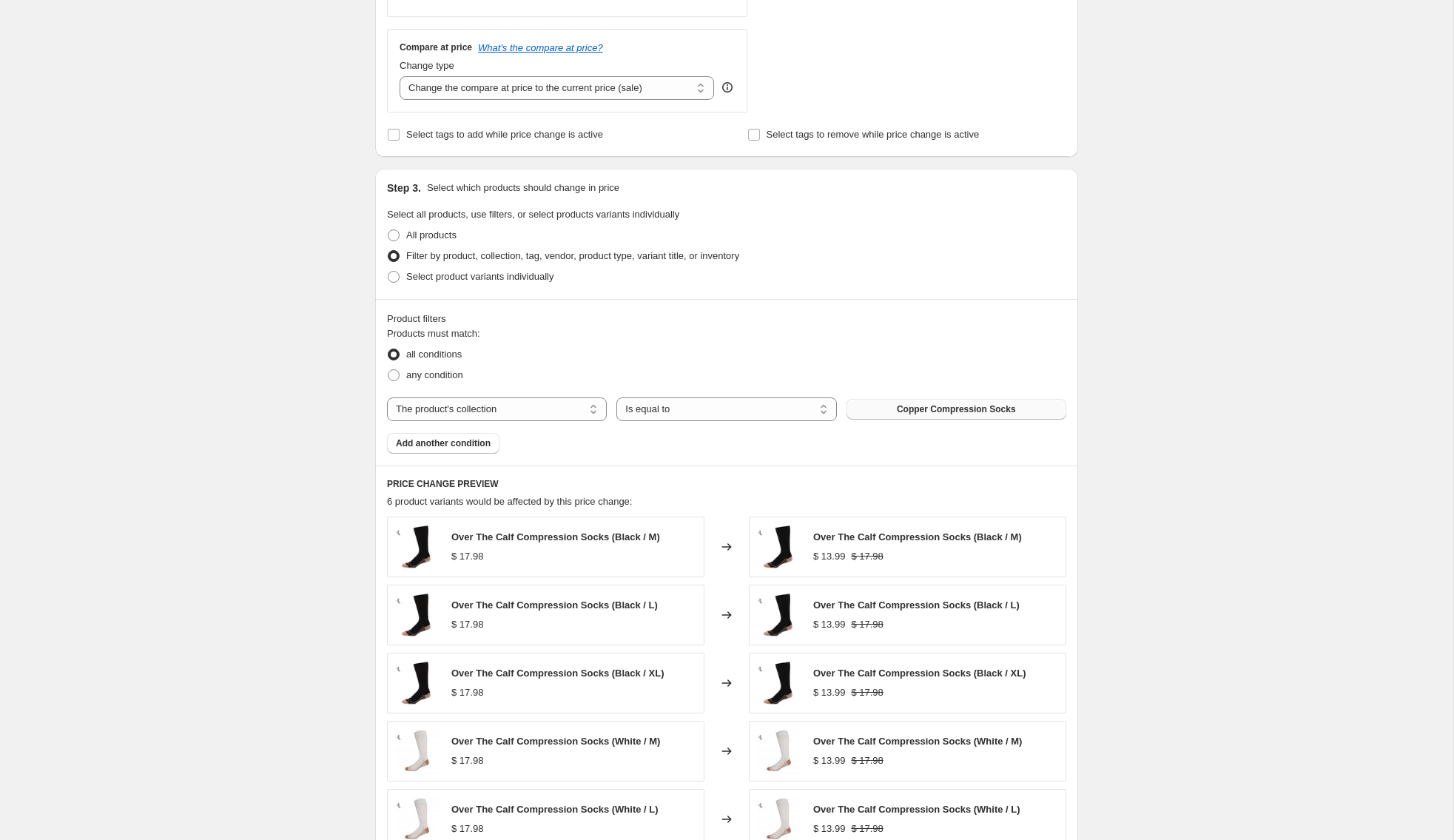
click at [930, 405] on span "Copper Compression Socks" at bounding box center [956, 409] width 119 height 12
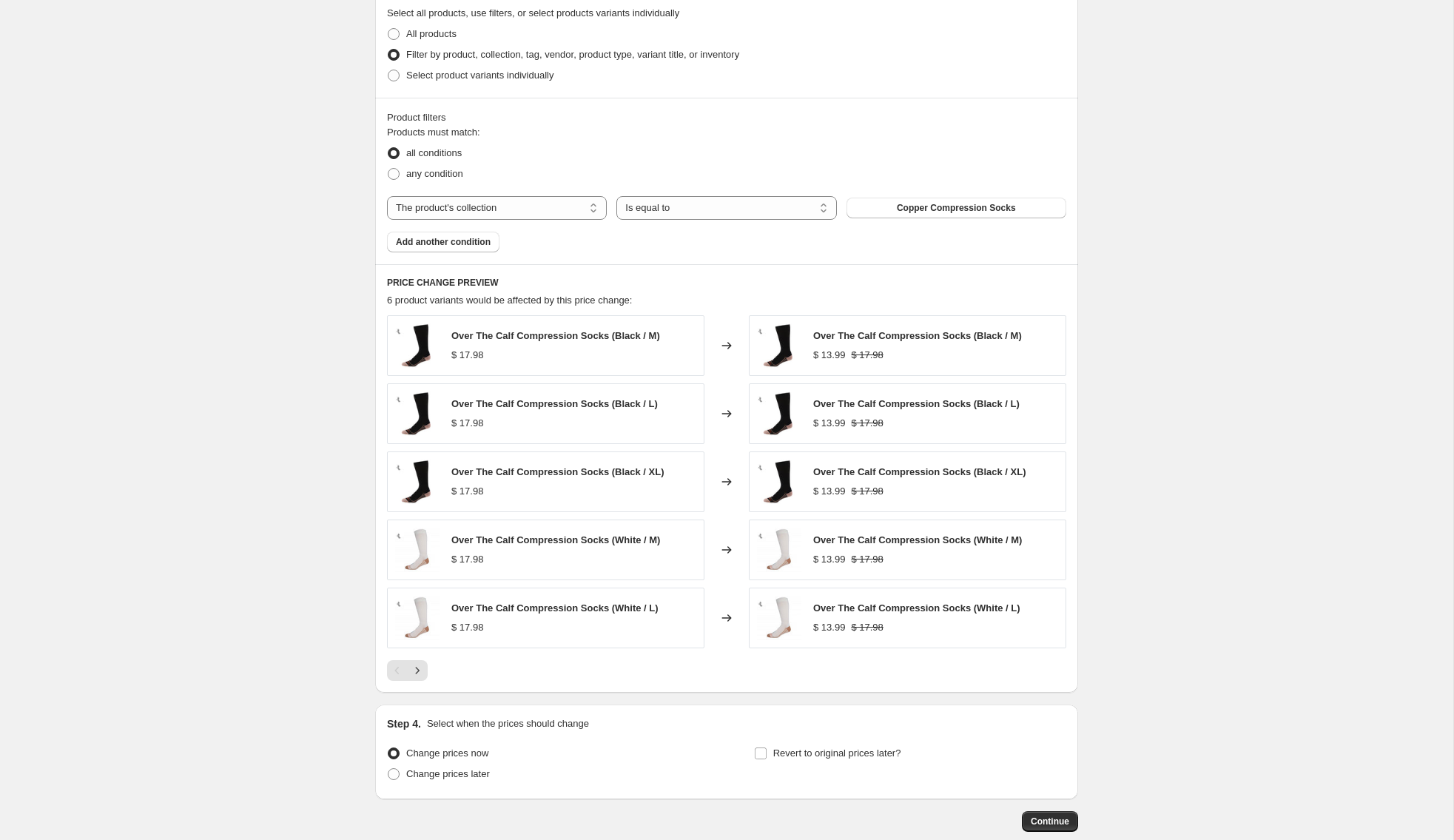
scroll to position [795, 0]
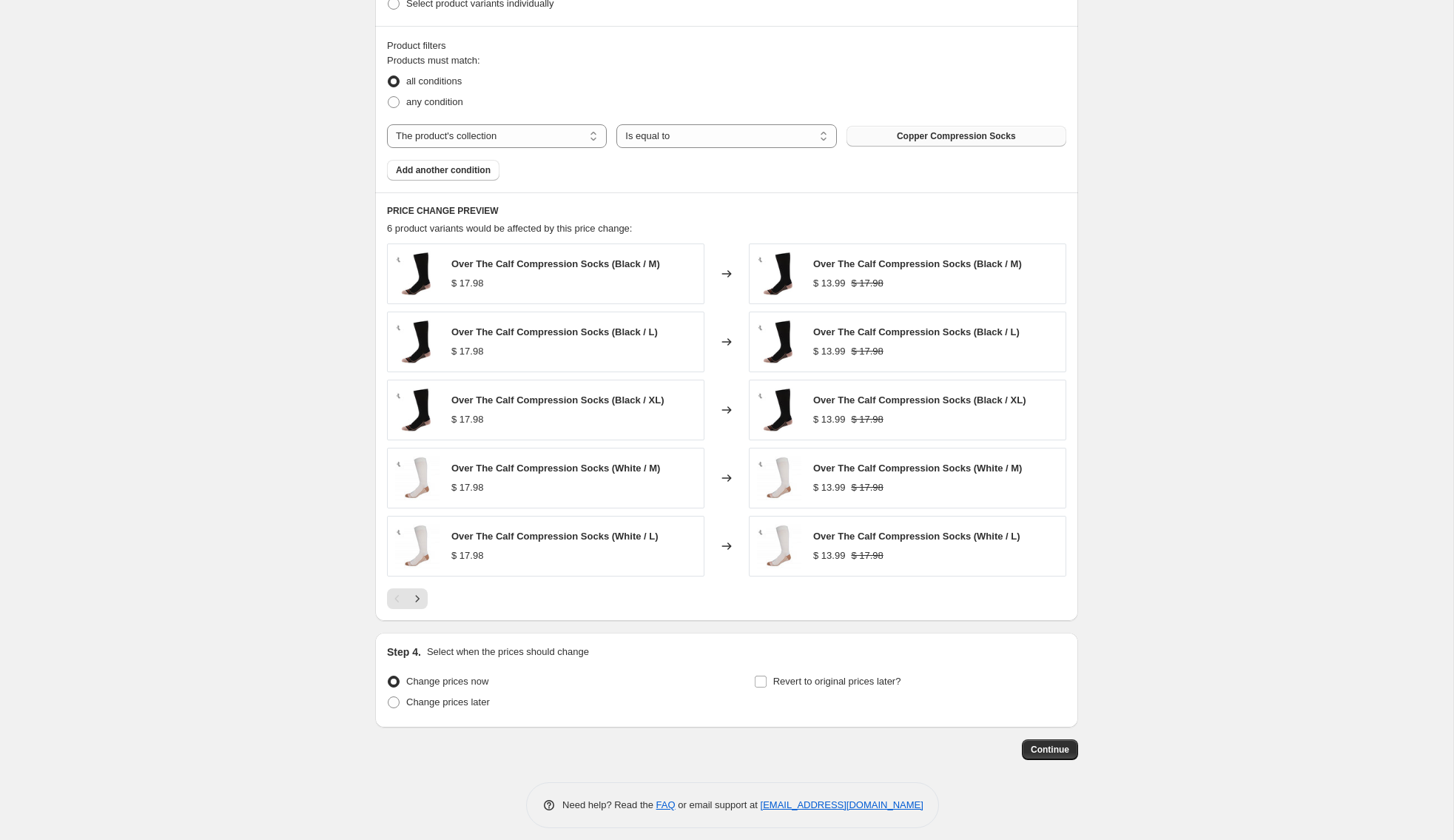
click at [930, 127] on button "Copper Compression Socks" at bounding box center [956, 136] width 220 height 20
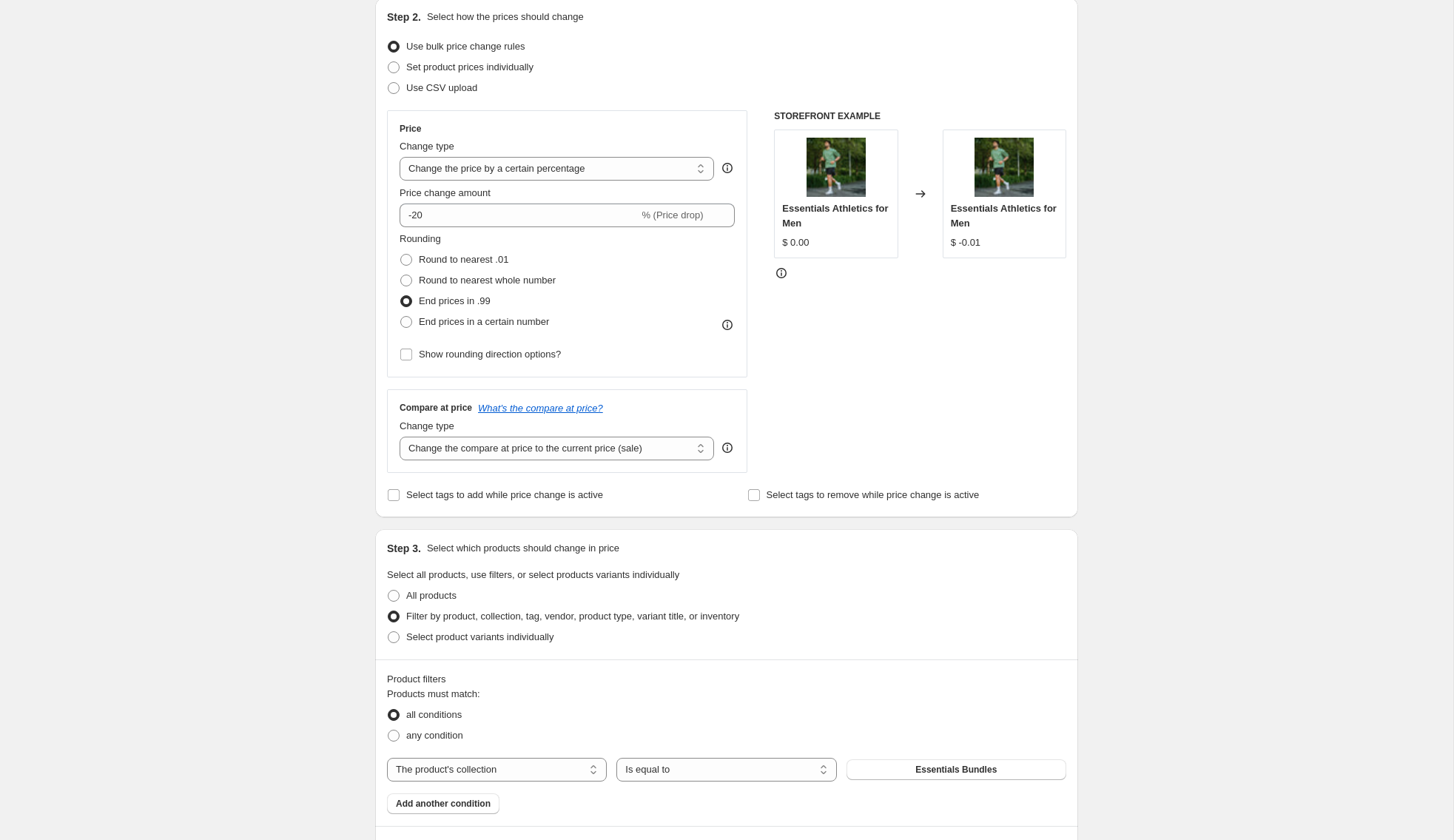
scroll to position [163, 0]
click at [400, 299] on span at bounding box center [406, 299] width 13 height 13
click at [400, 294] on input "End prices in .99" at bounding box center [400, 294] width 1 height 1
click at [409, 354] on input "Show rounding direction options?" at bounding box center [406, 352] width 12 height 12
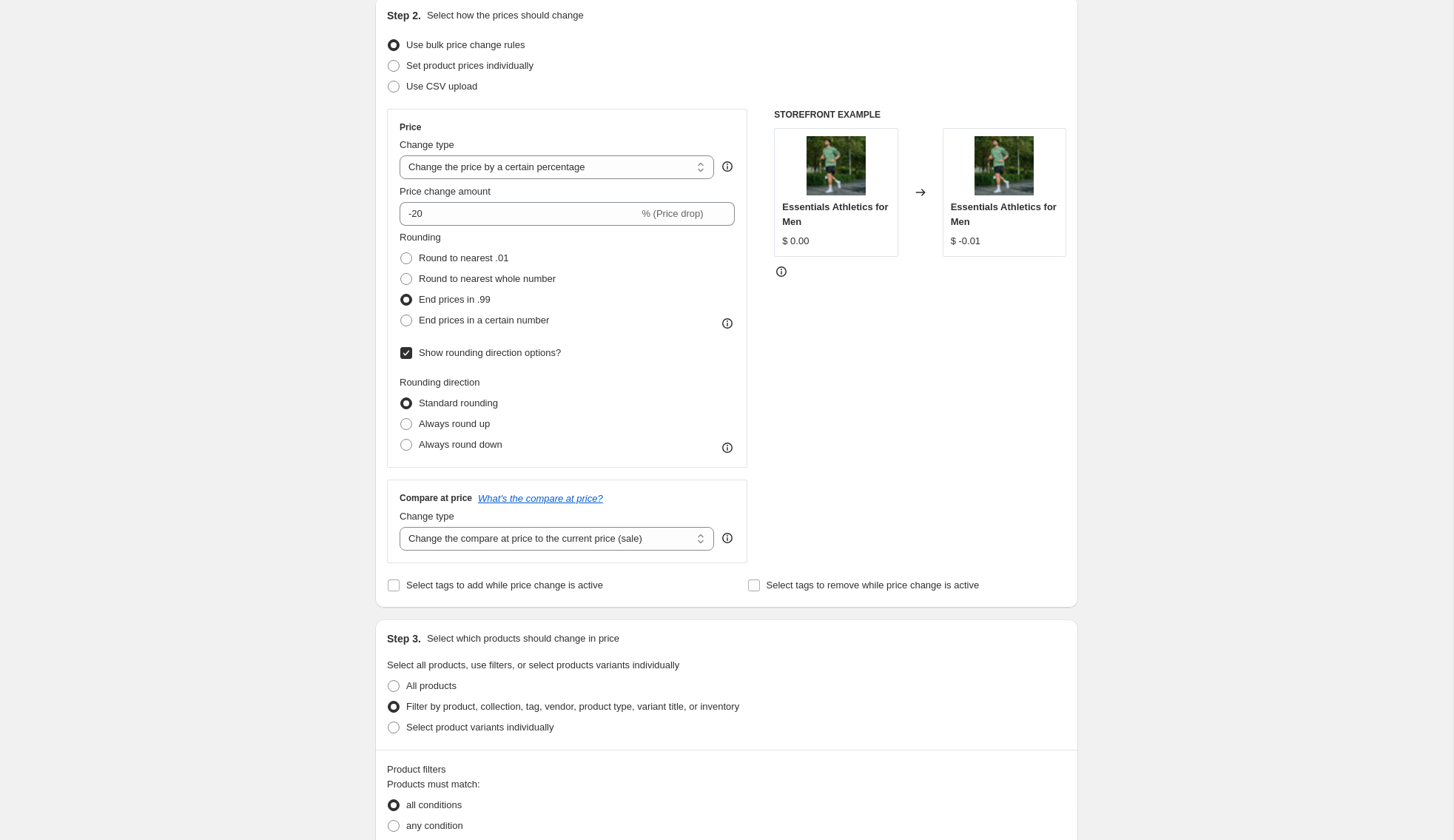
click at [407, 352] on input "Show rounding direction options?" at bounding box center [406, 352] width 12 height 12
checkbox input "false"
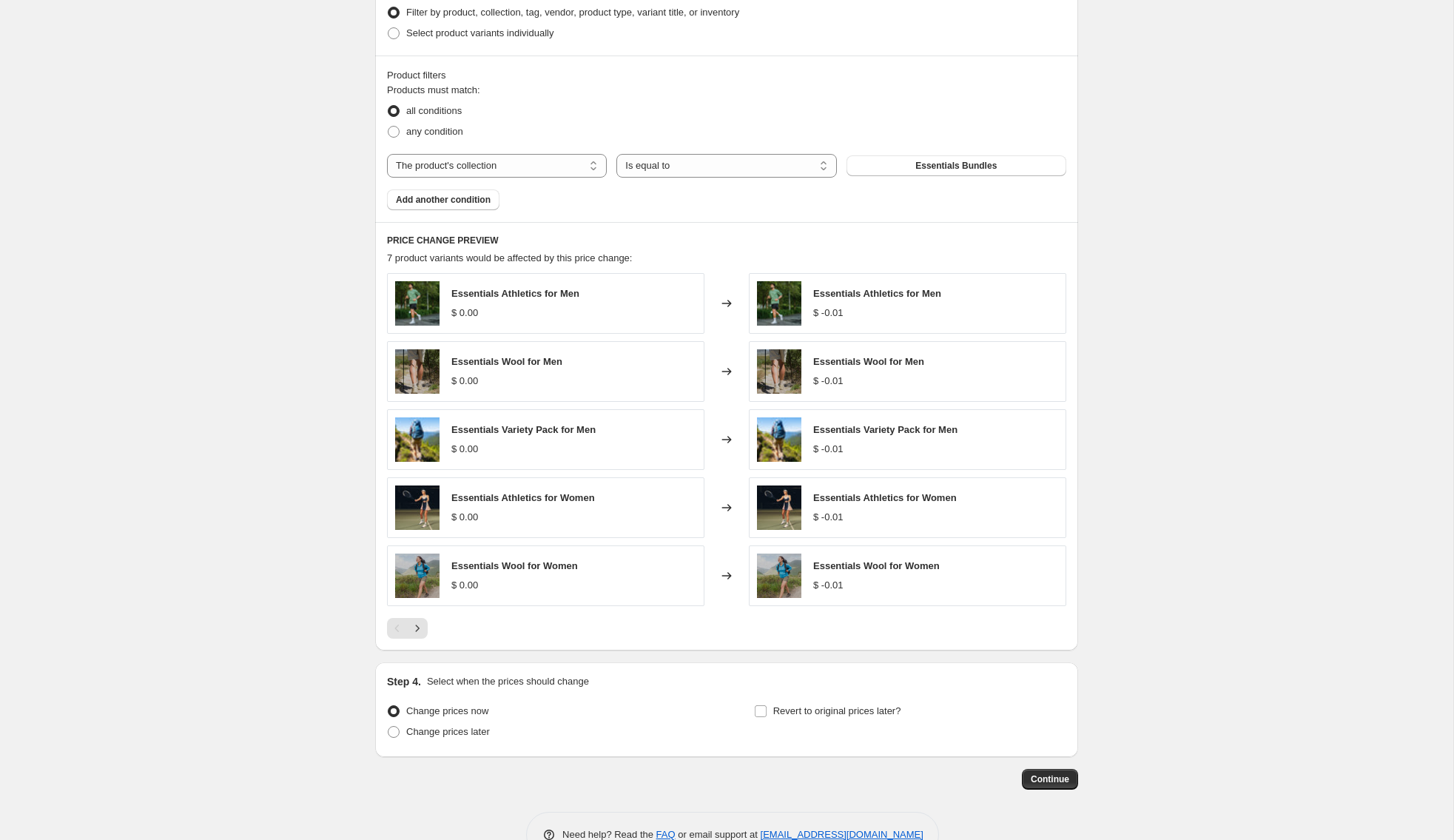
scroll to position [802, 0]
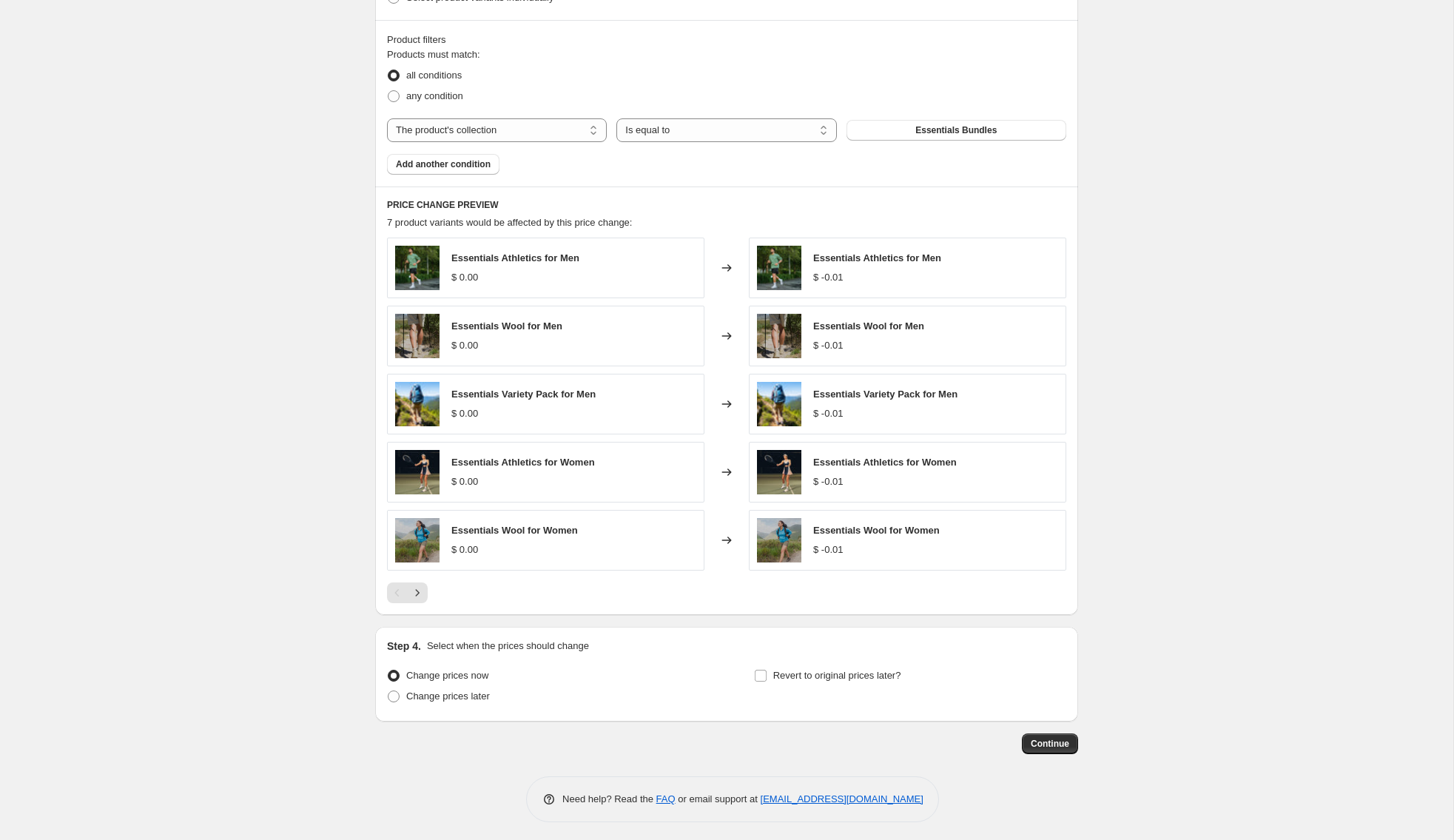
drag, startPoint x: 363, startPoint y: 81, endPoint x: 935, endPoint y: 819, distance: 933.7
click at [940, 824] on div "Create new price [MEDICAL_DATA]. This page is ready Create new price [MEDICAL_D…" at bounding box center [726, 21] width 738 height 1645
copy div "Step 1. Optionally give your price [MEDICAL_DATA] a title (eg "March 30% off sa…"
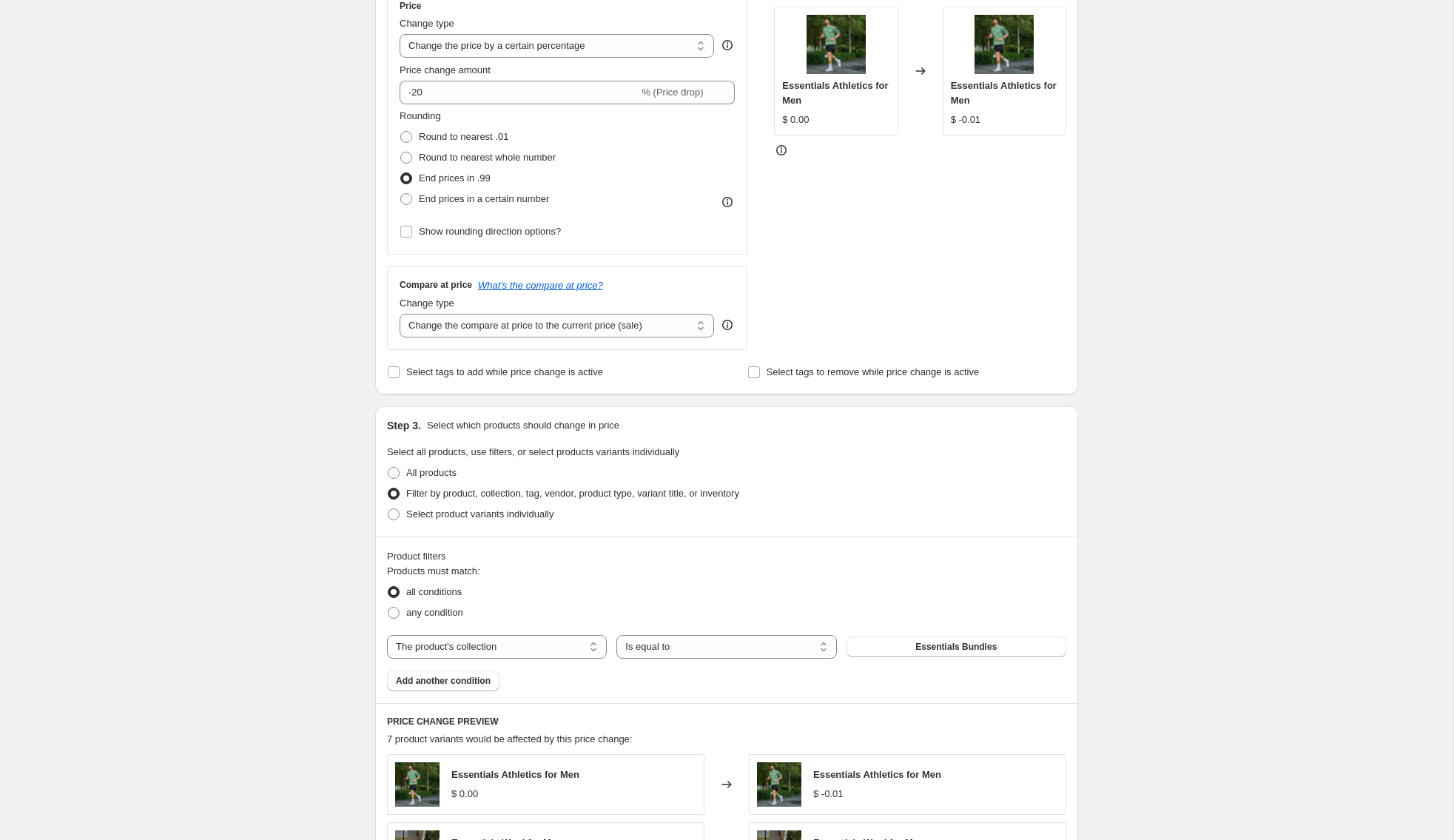
scroll to position [294, 0]
